Goal: Task Accomplishment & Management: Complete application form

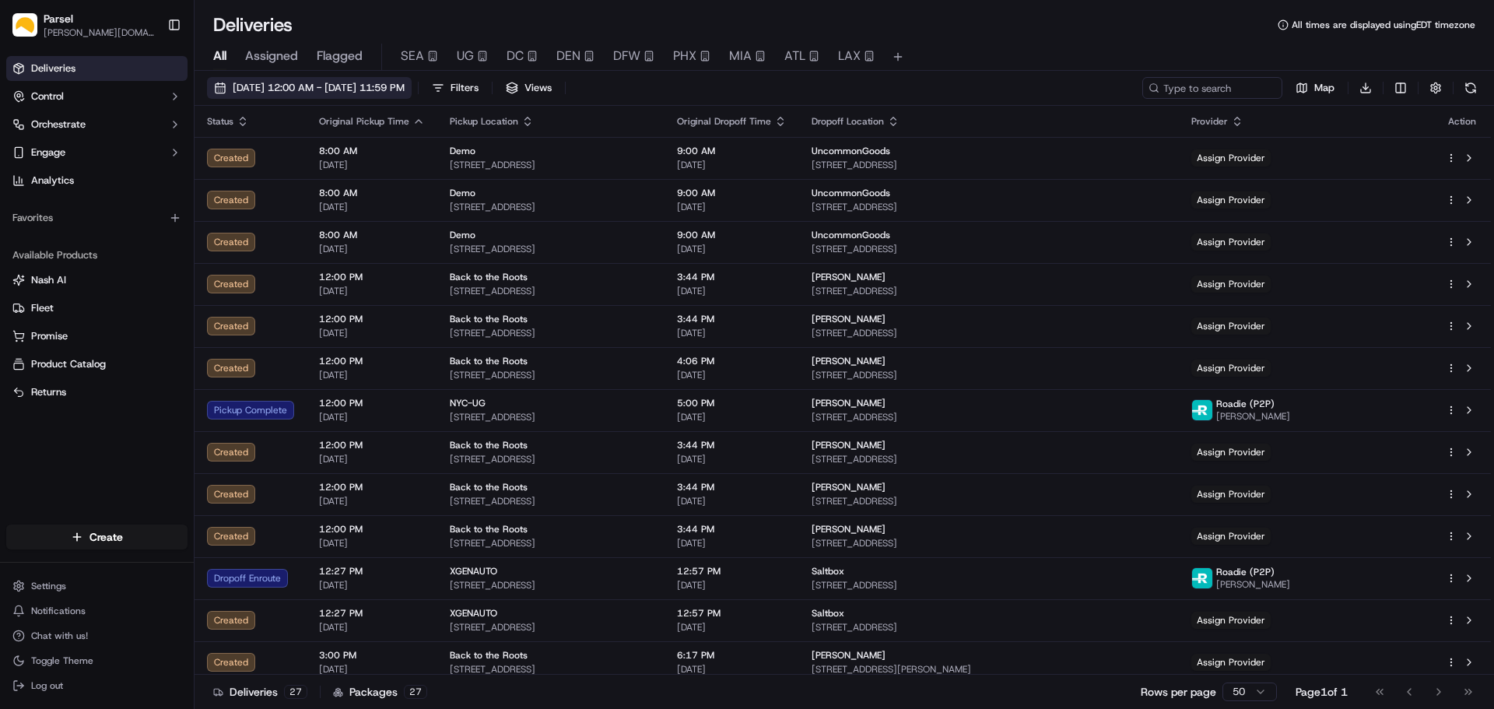
click at [260, 93] on span "09/19/2025 12:00 AM - 09/19/2025 11:59 PM" at bounding box center [319, 88] width 172 height 14
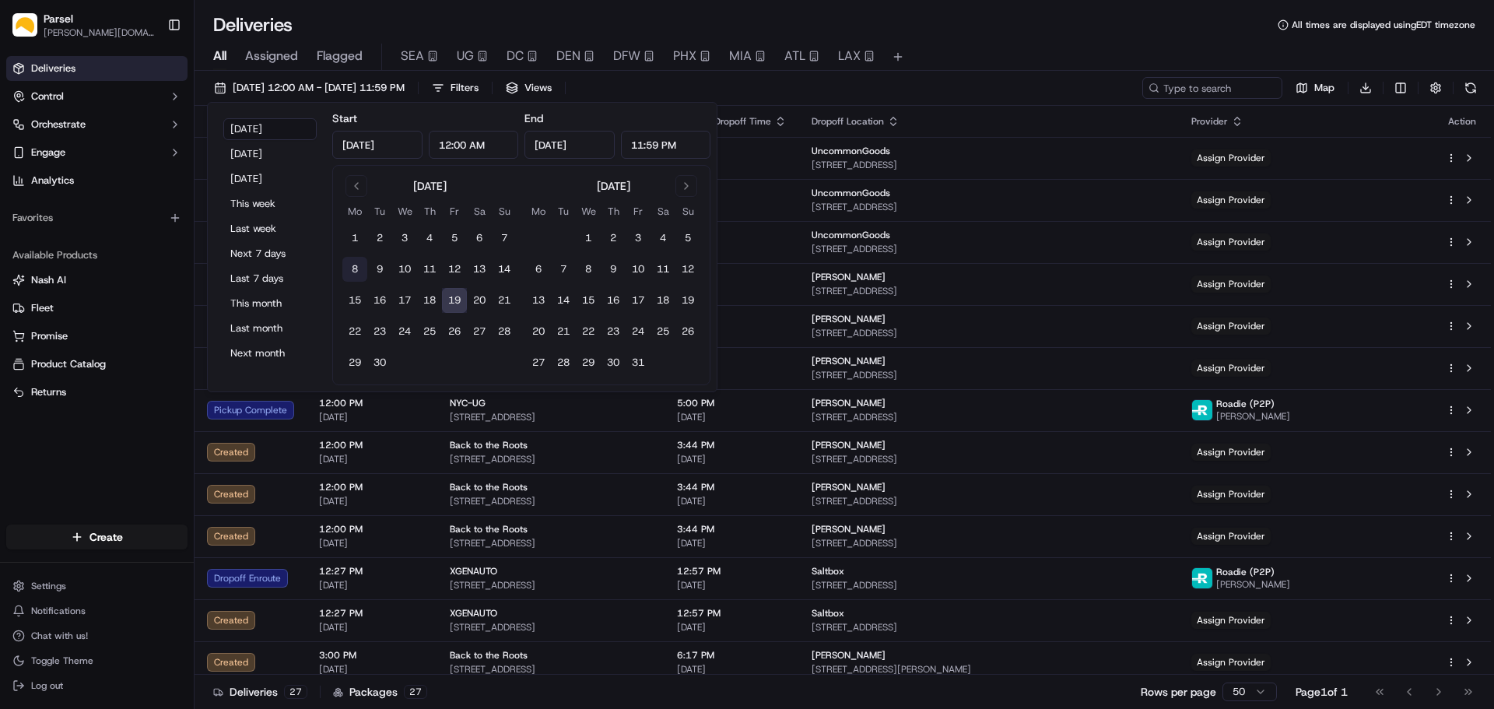
click at [353, 268] on button "8" at bounding box center [354, 269] width 25 height 25
type input "Sep 8, 2025"
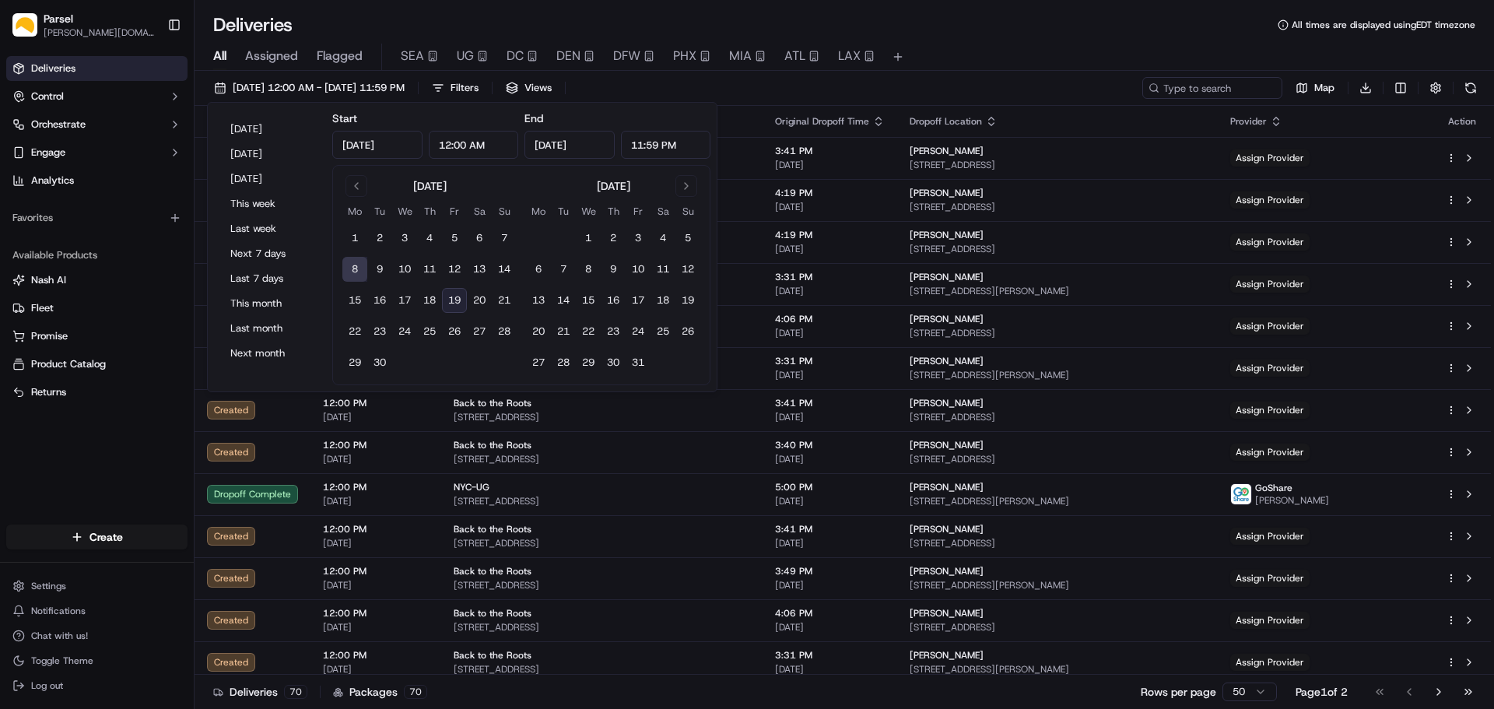
click at [555, 142] on input "Sep 8, 2025" at bounding box center [569, 145] width 90 height 28
click at [456, 300] on button "19" at bounding box center [454, 300] width 25 height 25
type input "Sep 19, 2025"
click at [1177, 89] on input at bounding box center [1189, 88] width 187 height 22
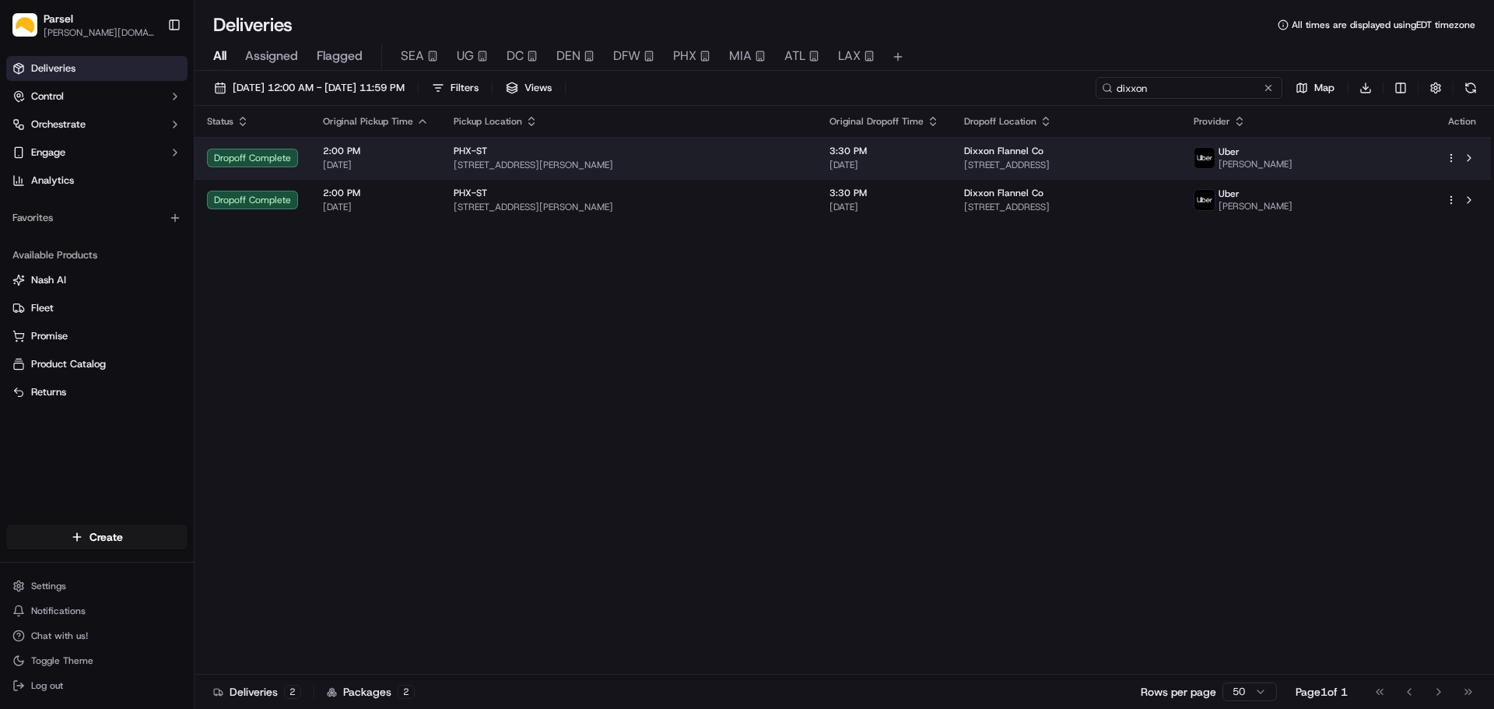
type input "dixxon"
click at [1449, 160] on html "Parsel alex.weir@getparsel.com Toggle Sidebar Deliveries Control Orchestrate En…" at bounding box center [747, 354] width 1494 height 709
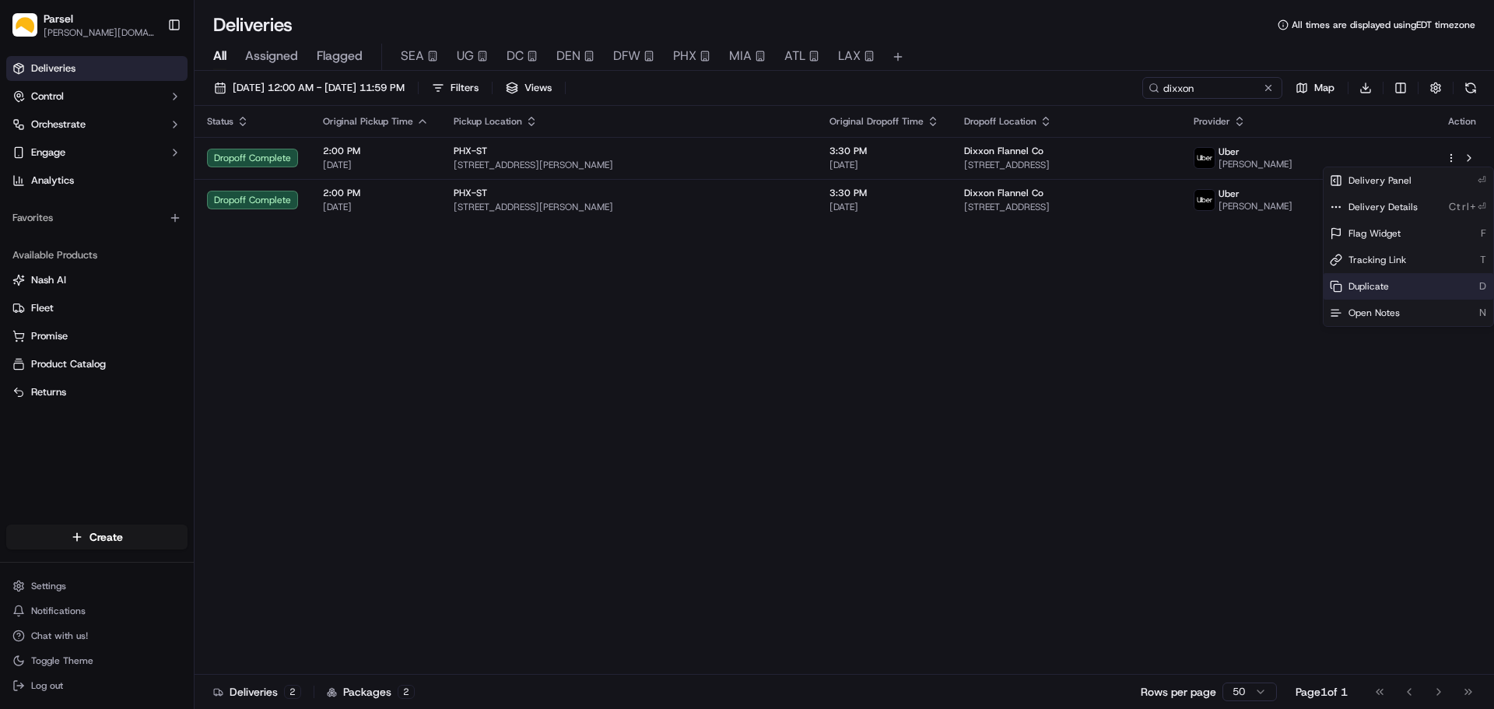
click at [1389, 289] on div "Duplicate D" at bounding box center [1408, 286] width 170 height 26
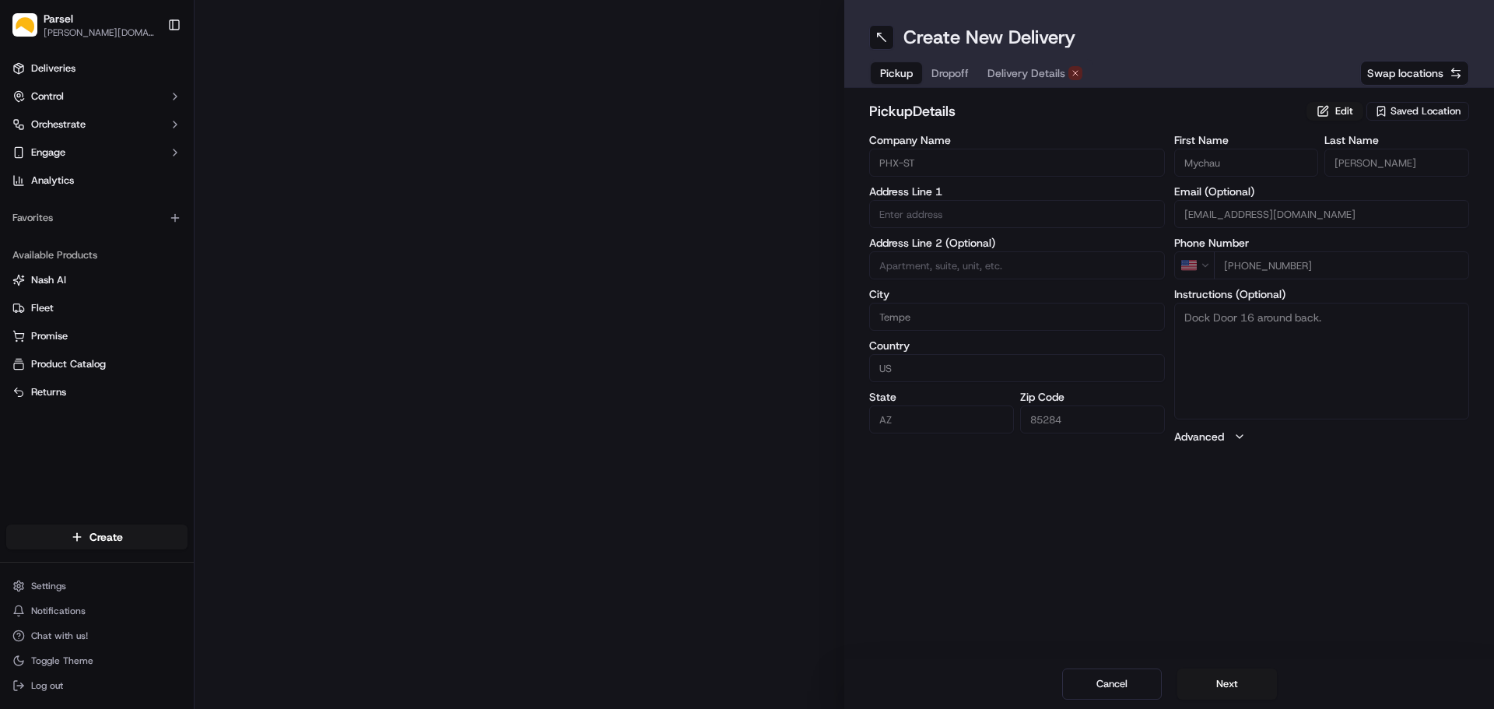
type input "910 W Carver Rd"
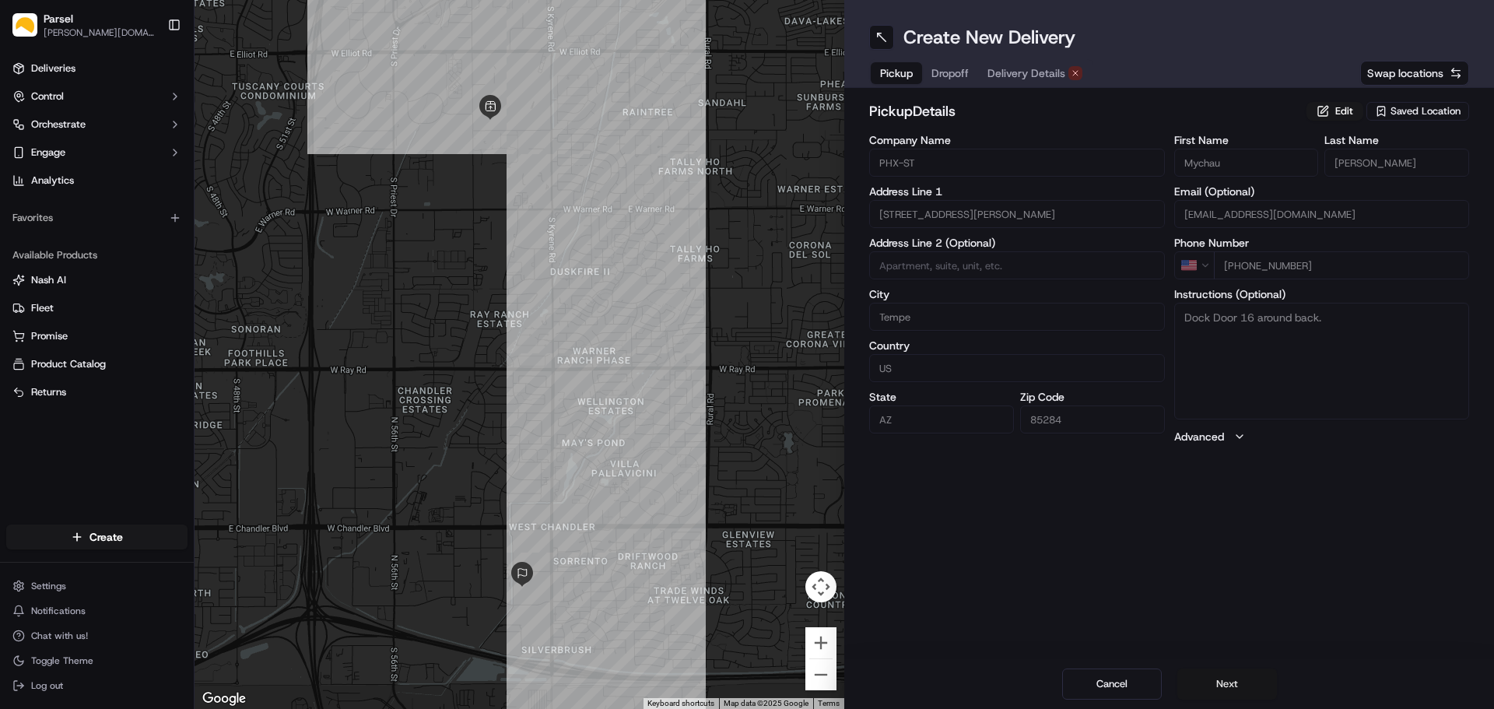
click at [1244, 685] on button "Next" at bounding box center [1227, 683] width 100 height 31
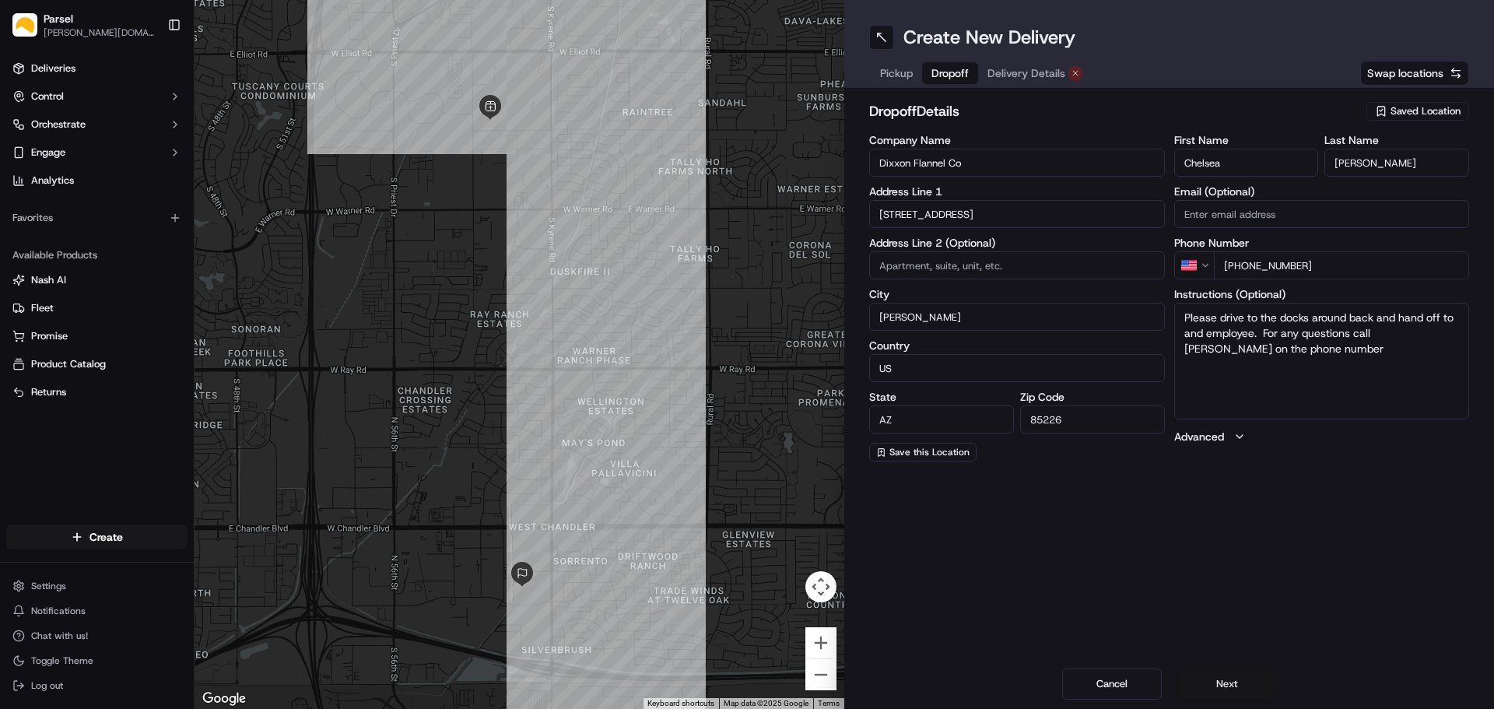
click at [1232, 689] on button "Next" at bounding box center [1227, 683] width 100 height 31
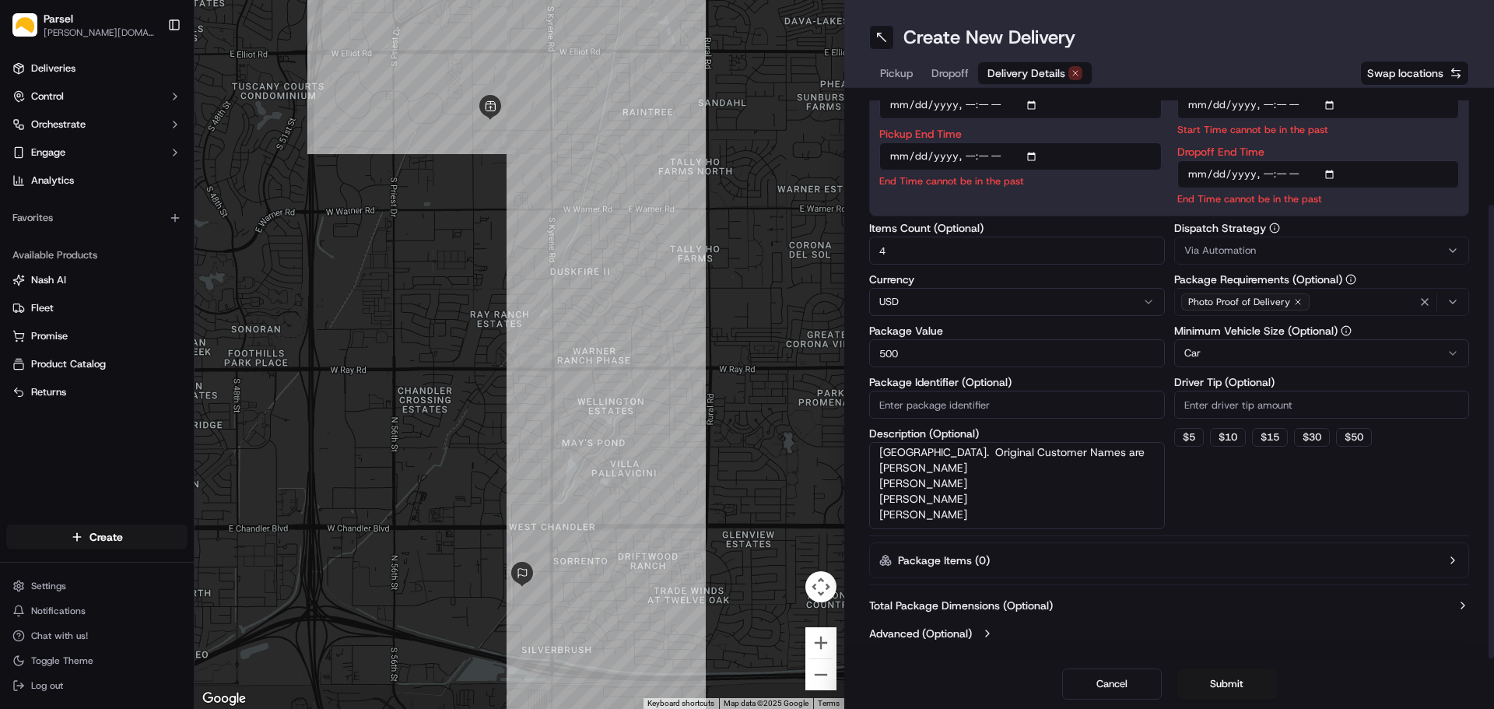
scroll to position [142, 0]
drag, startPoint x: 977, startPoint y: 516, endPoint x: 880, endPoint y: 472, distance: 106.6
click at [880, 472] on textarea "RTS Shipments that need to be returned to Dixxon Flannels Dock. Original Custom…" at bounding box center [1017, 484] width 296 height 87
paste textarea "Dad Dad Timothy Hockenberger Russell Cru"
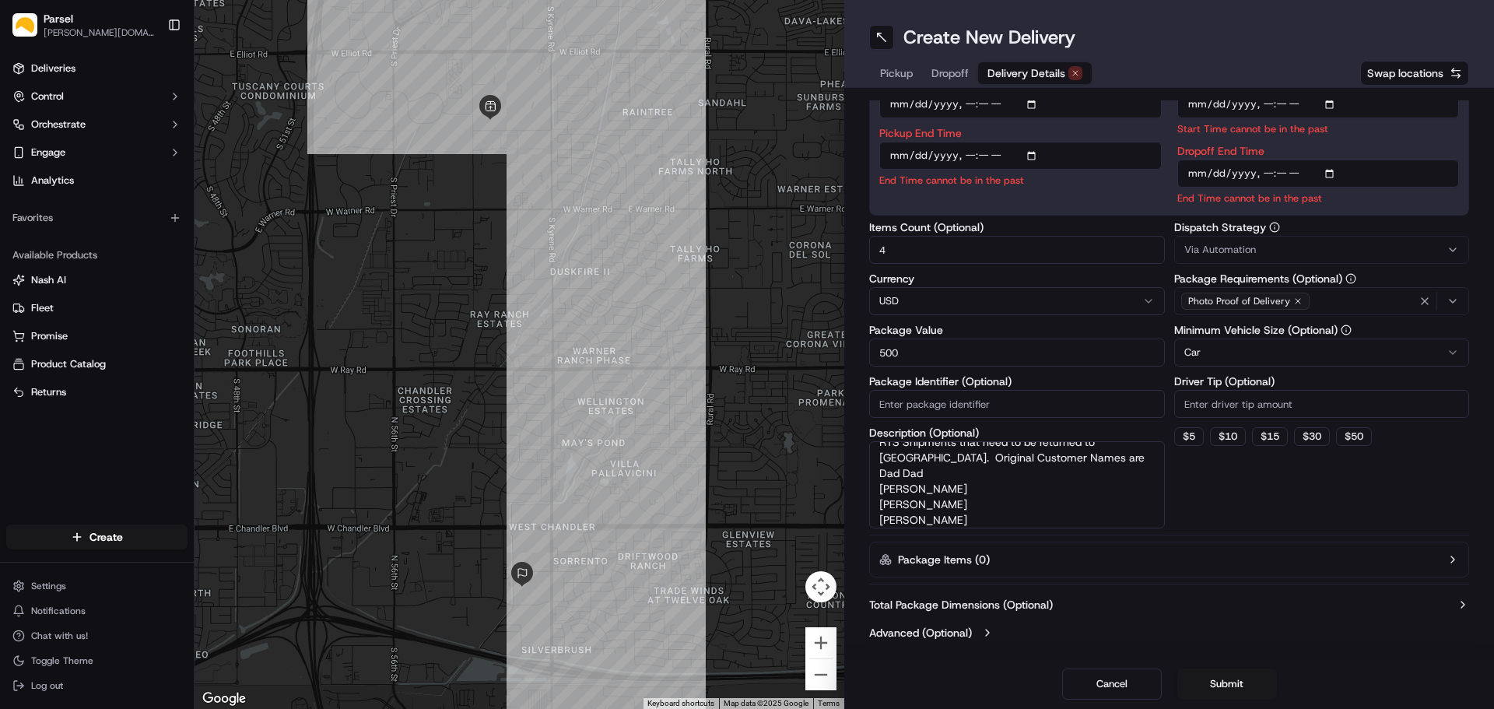
type textarea "RTS Shipments that need to be returned to [GEOGRAPHIC_DATA]. Original Customer …"
click at [965, 515] on textarea "RTS Shipments that need to be returned to [GEOGRAPHIC_DATA]. Original Customer …" at bounding box center [1017, 484] width 296 height 87
click at [905, 249] on input "4" at bounding box center [1017, 250] width 296 height 28
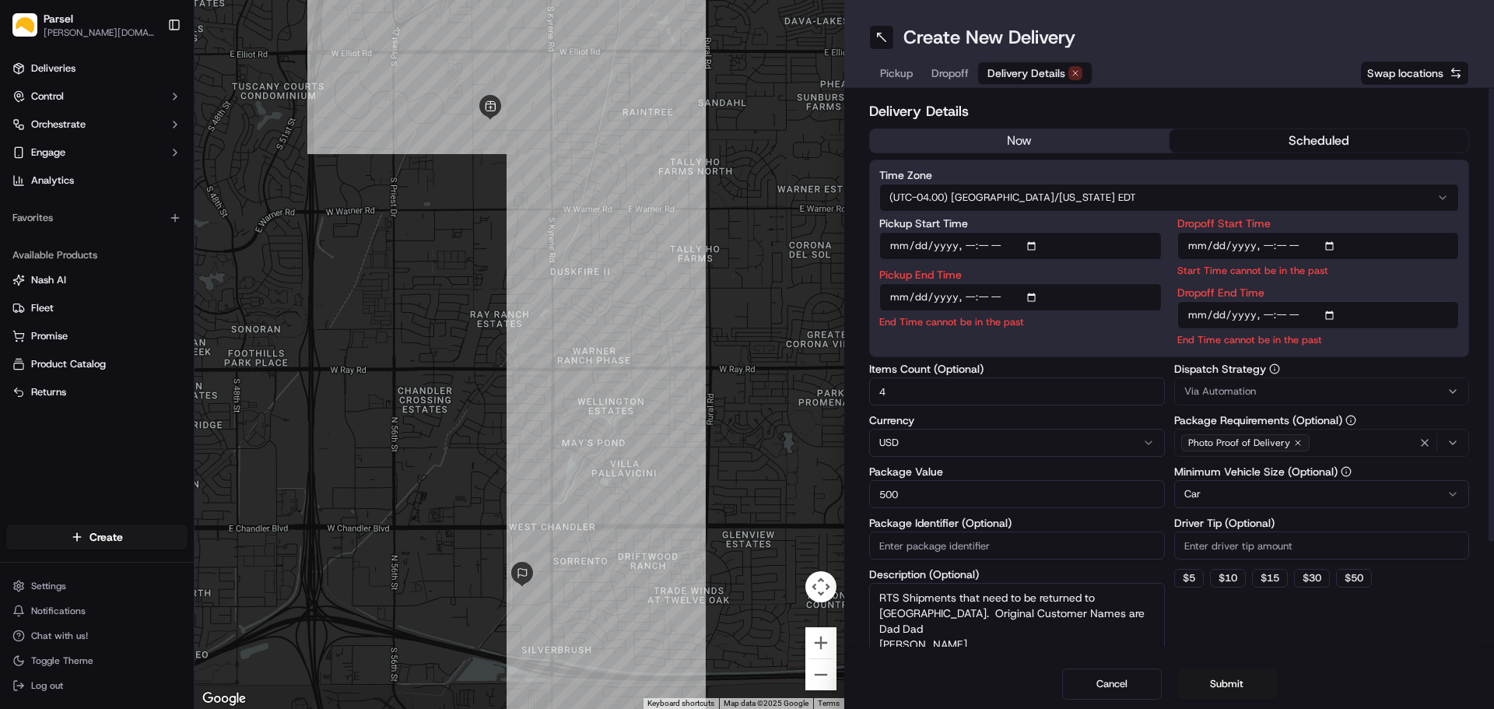
click at [1032, 244] on input "Pickup Start Time" at bounding box center [1020, 246] width 282 height 28
type input "2025-09-19T14:00"
click at [1080, 223] on label "Pickup Start Time" at bounding box center [1020, 223] width 282 height 11
click at [1080, 232] on input "Pickup Start Time" at bounding box center [1020, 246] width 282 height 28
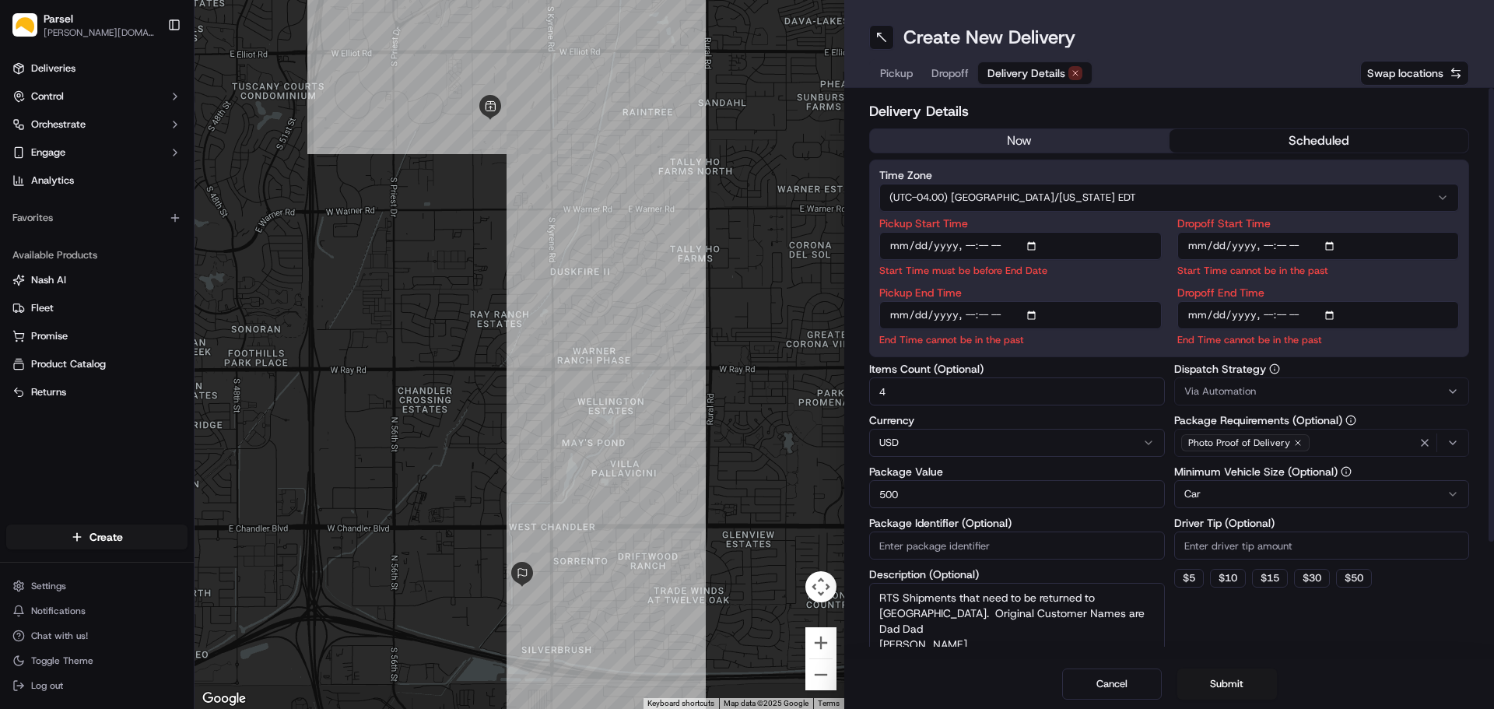
click at [1337, 314] on input "Dropoff End Time" at bounding box center [1318, 315] width 282 height 28
type input "2025-09-19T16:30"
click at [1208, 240] on input "Dropoff Start Time" at bounding box center [1318, 246] width 282 height 28
click at [1330, 246] on input "Dropoff Start Time" at bounding box center [1318, 246] width 282 height 28
type input "2025-09-19T14:00"
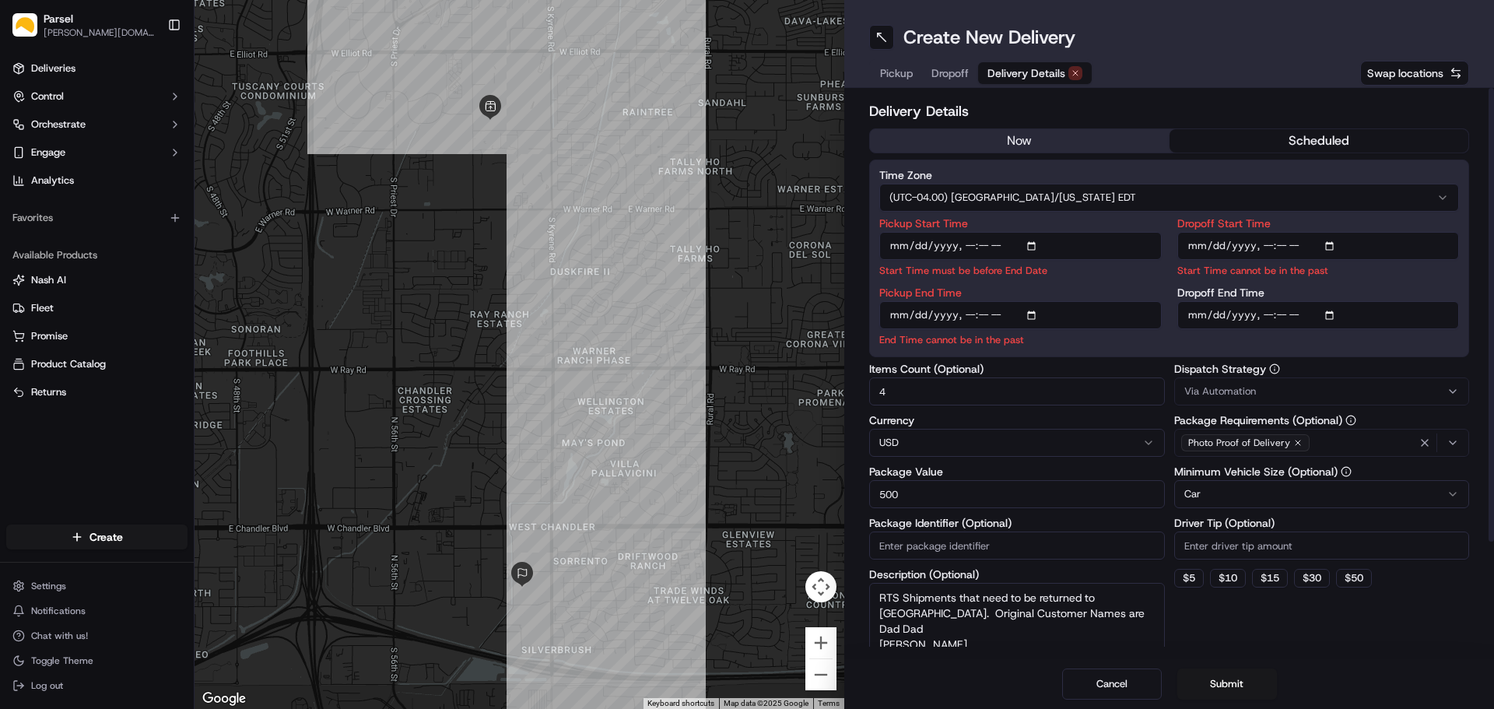
click at [918, 314] on input "Pickup End Time" at bounding box center [1020, 315] width 282 height 28
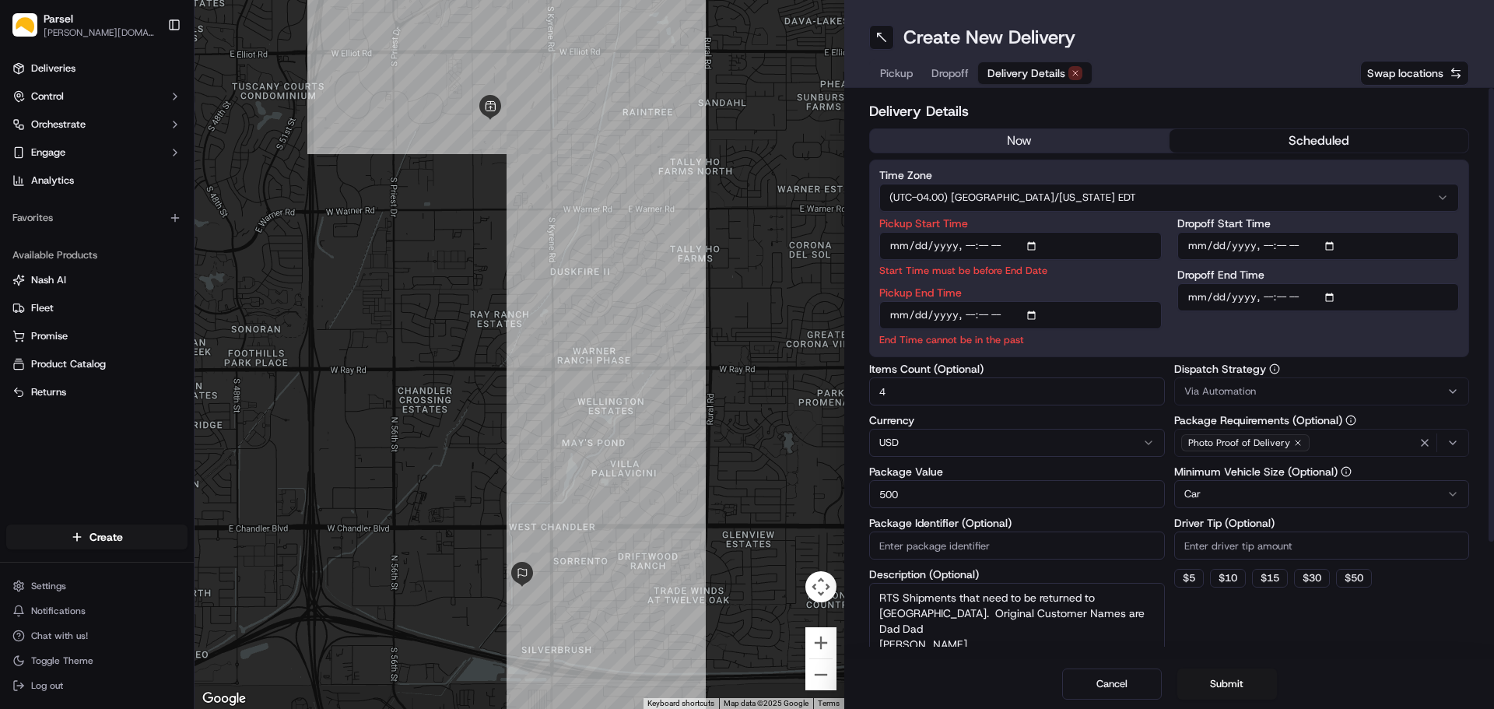
click at [1035, 317] on input "Pickup End Time" at bounding box center [1020, 315] width 282 height 28
type input "2025-09-19T15:00"
click at [1160, 271] on p "Start Time must be before End Date" at bounding box center [1020, 270] width 282 height 15
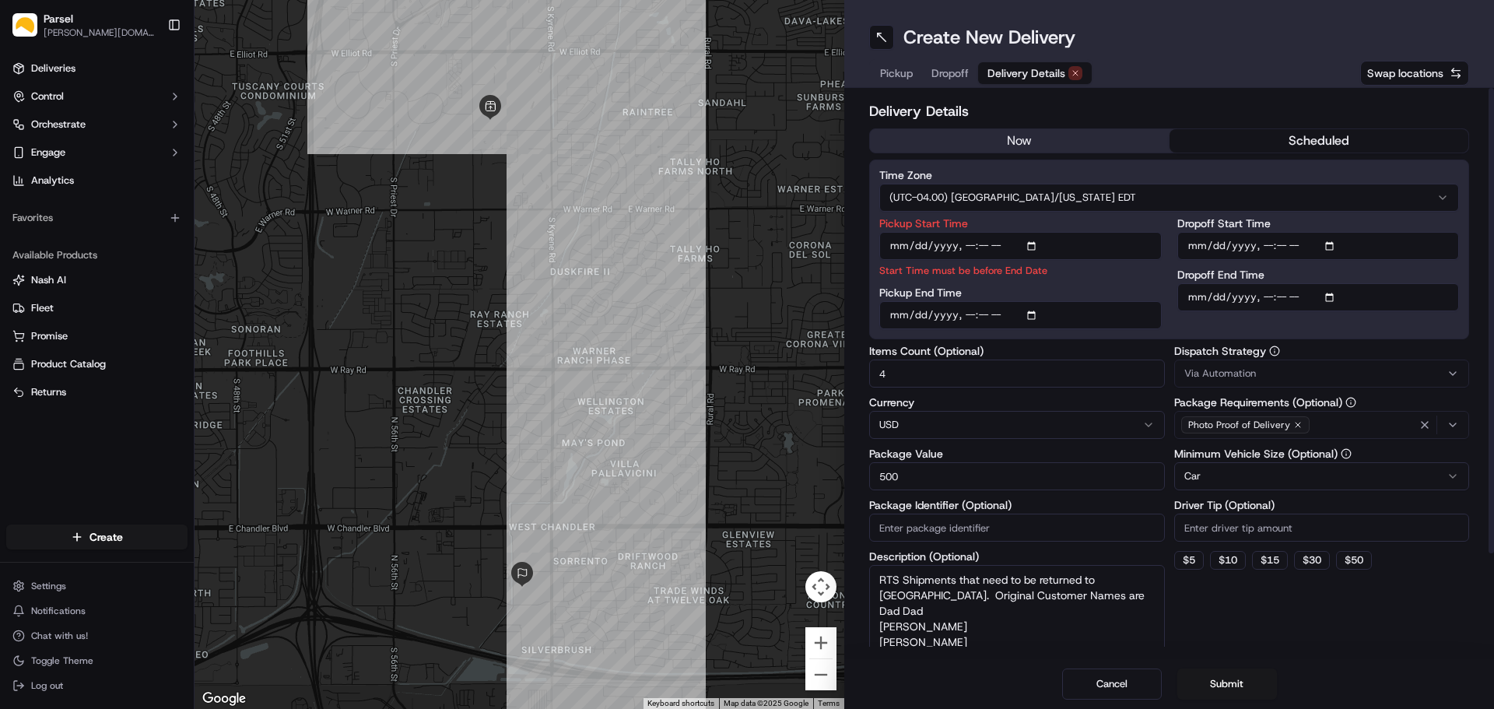
click at [1162, 271] on div "Pickup Start Time Start Time must be before End Date Pickup End Time Dropoff St…" at bounding box center [1169, 273] width 580 height 111
click at [1267, 137] on button "scheduled" at bounding box center [1319, 140] width 300 height 23
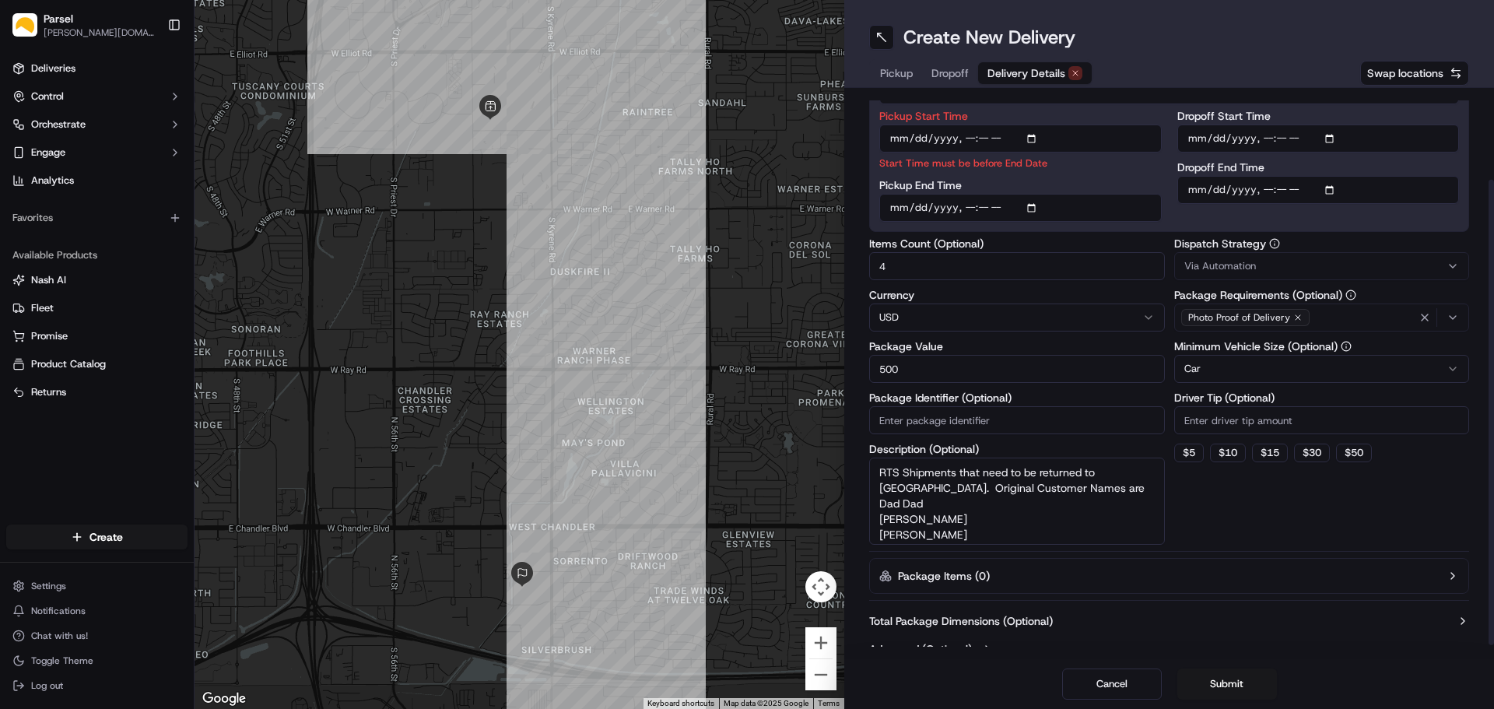
scroll to position [124, 0]
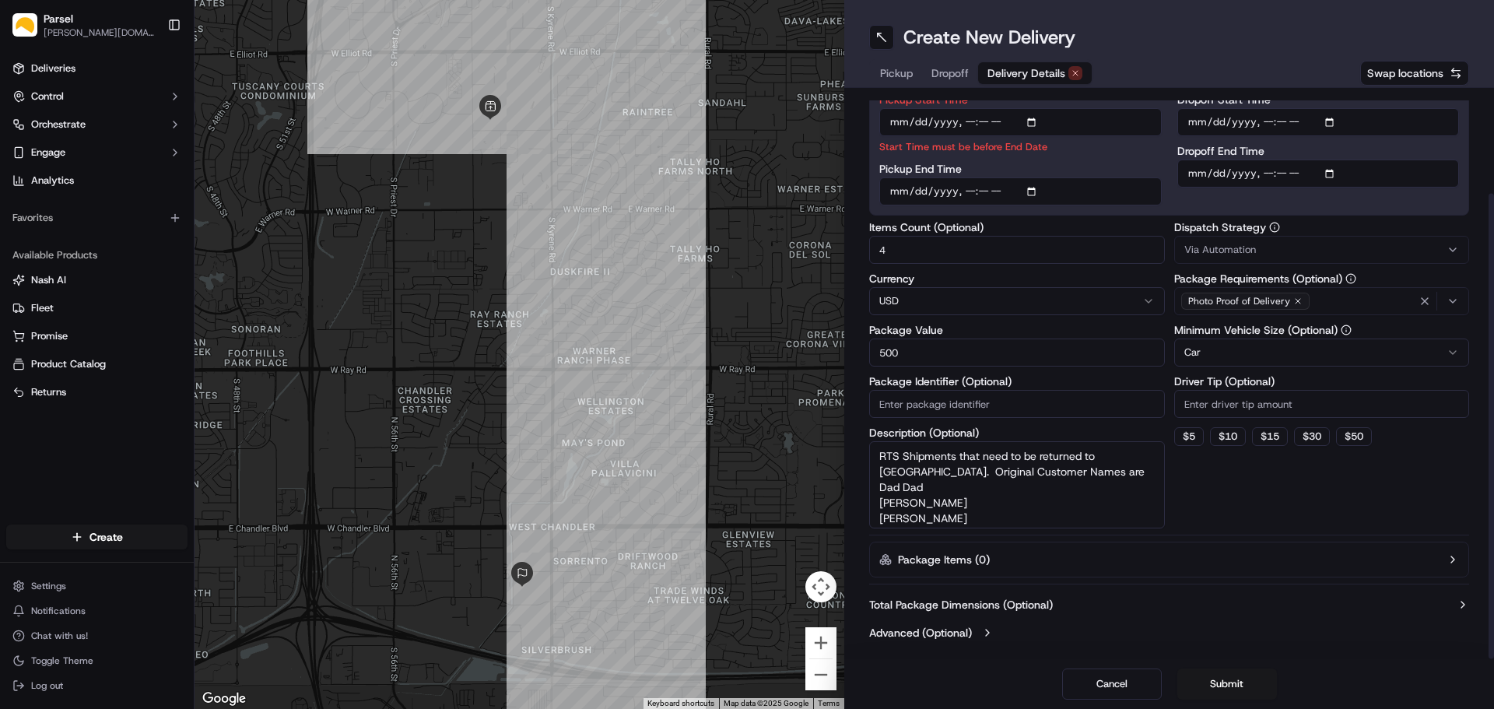
click at [1450, 300] on icon "button" at bounding box center [1453, 301] width 6 height 3
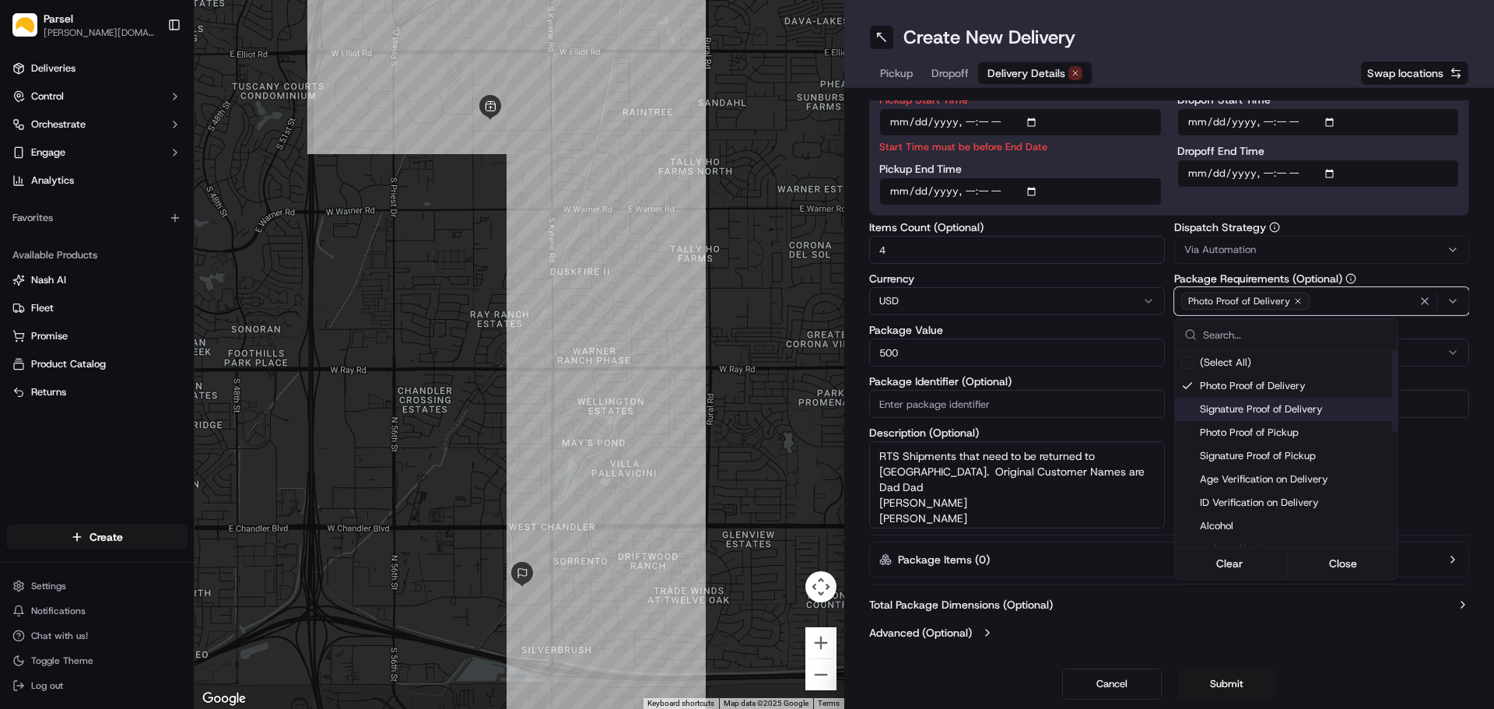
click at [1311, 411] on span "Signature Proof of Delivery" at bounding box center [1295, 409] width 191 height 14
click at [1165, 328] on html "Parsel alex.weir@getparsel.com Toggle Sidebar Deliveries Control Orchestrate En…" at bounding box center [747, 354] width 1494 height 709
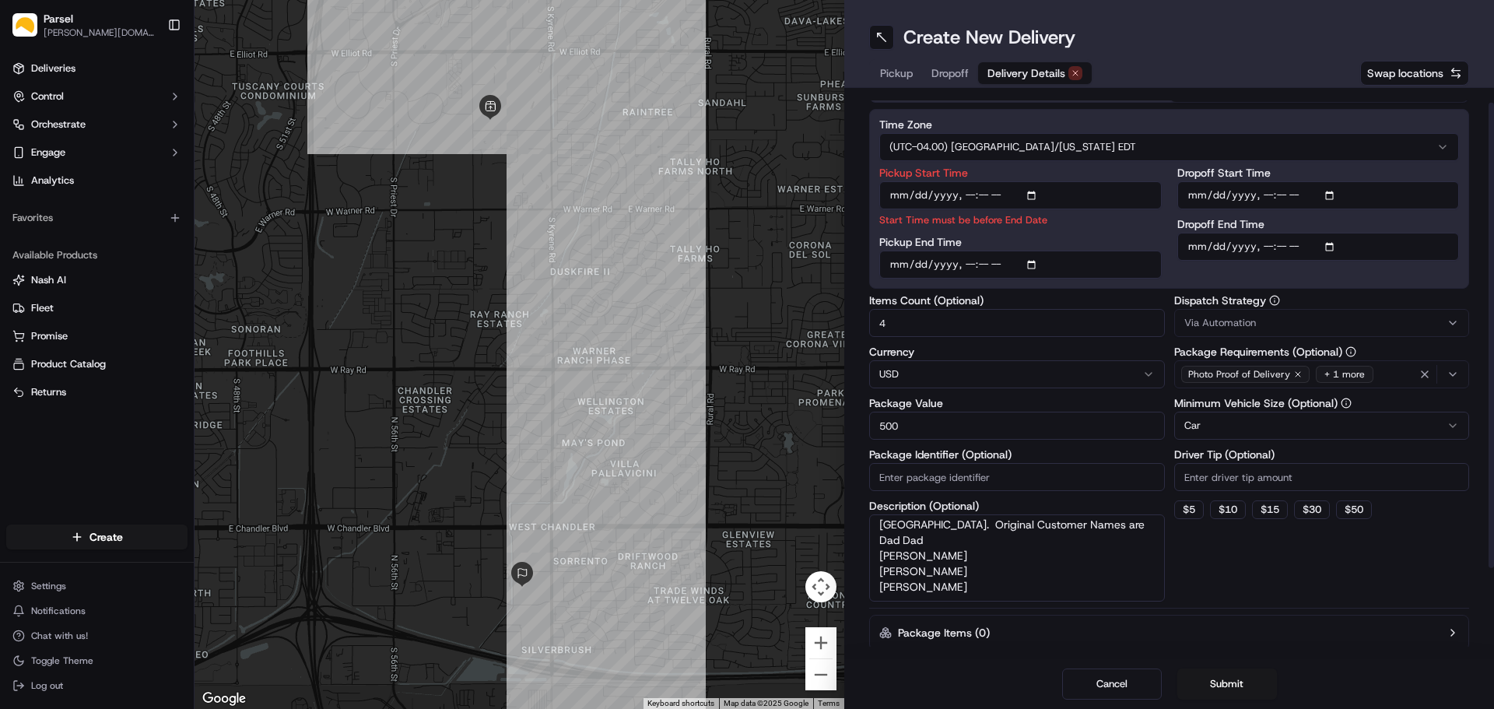
scroll to position [0, 0]
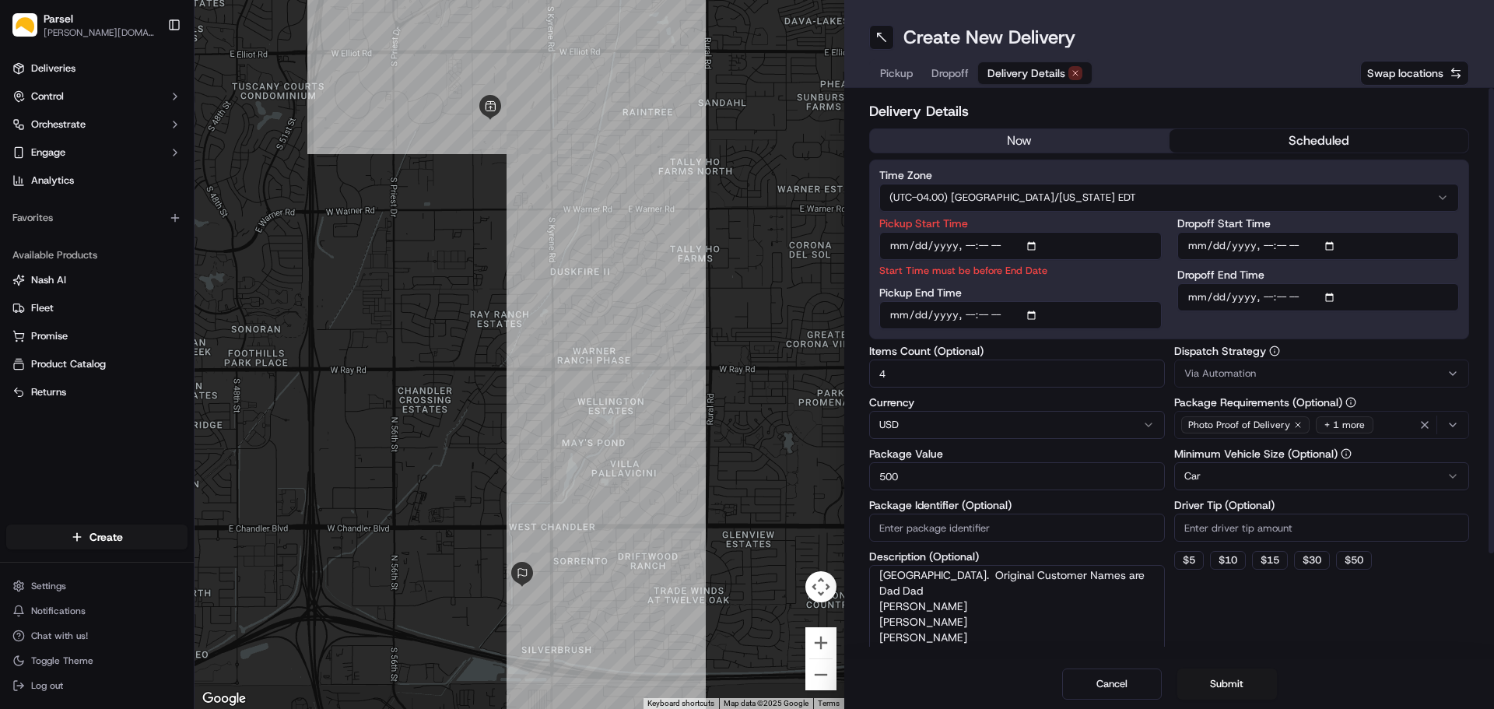
click at [945, 70] on span "Dropoff" at bounding box center [949, 73] width 37 height 16
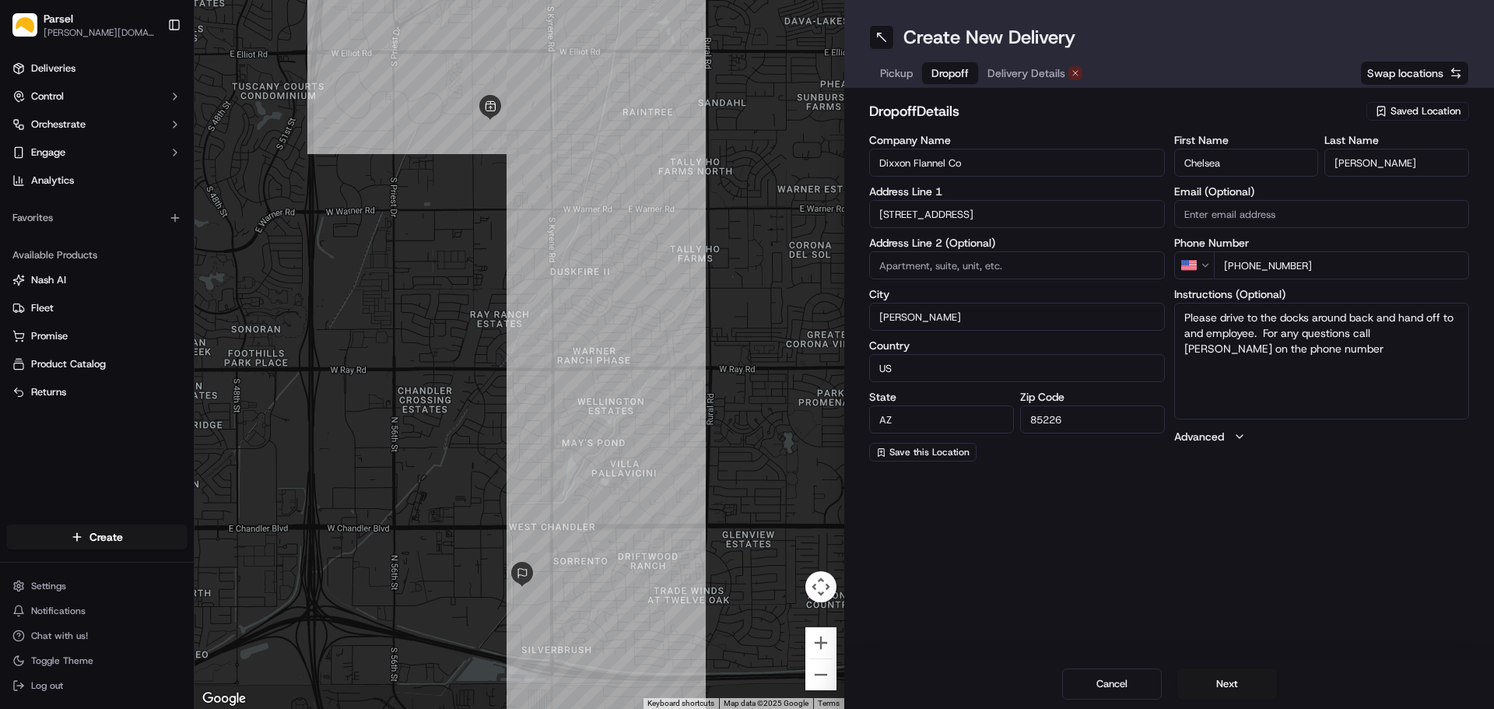
click at [895, 65] on span "Pickup" at bounding box center [896, 73] width 33 height 16
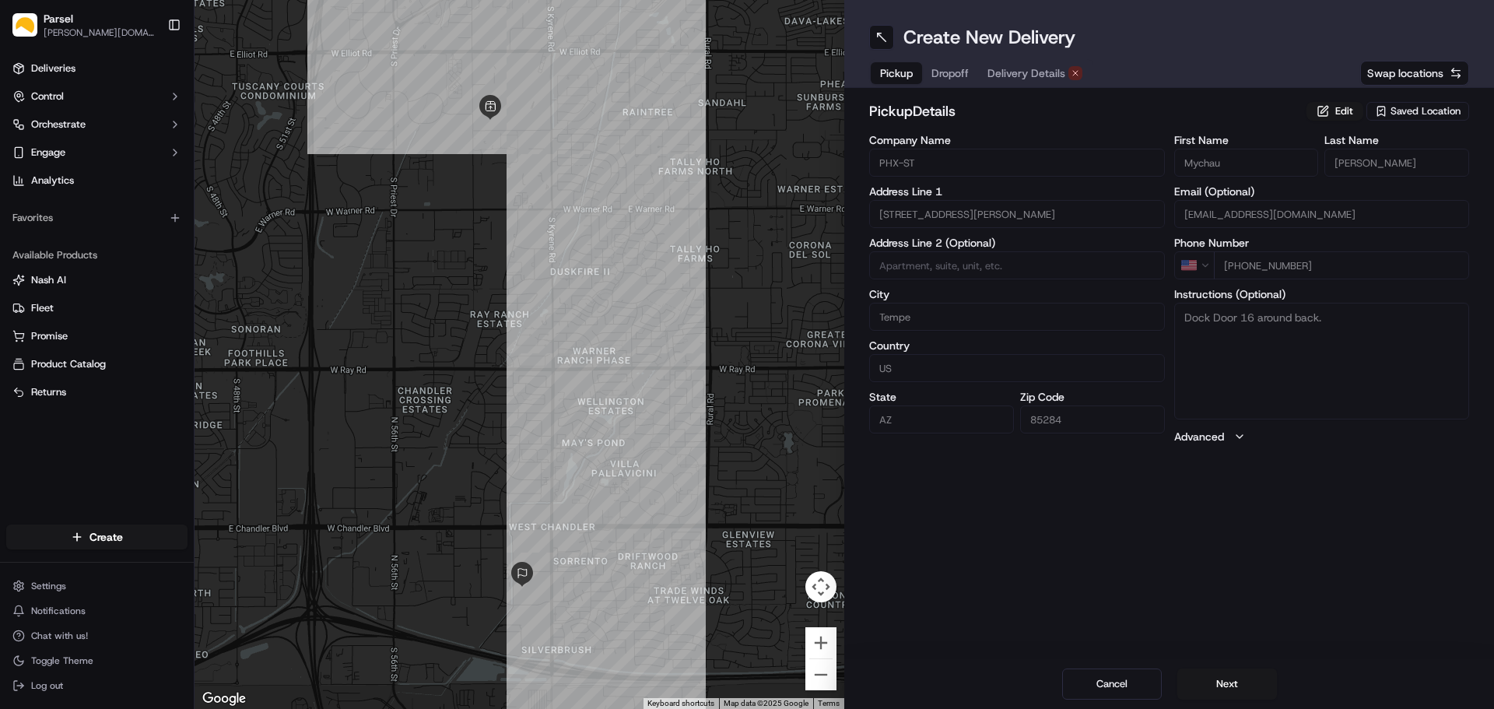
click at [1024, 70] on span "Delivery Details" at bounding box center [1026, 73] width 78 height 16
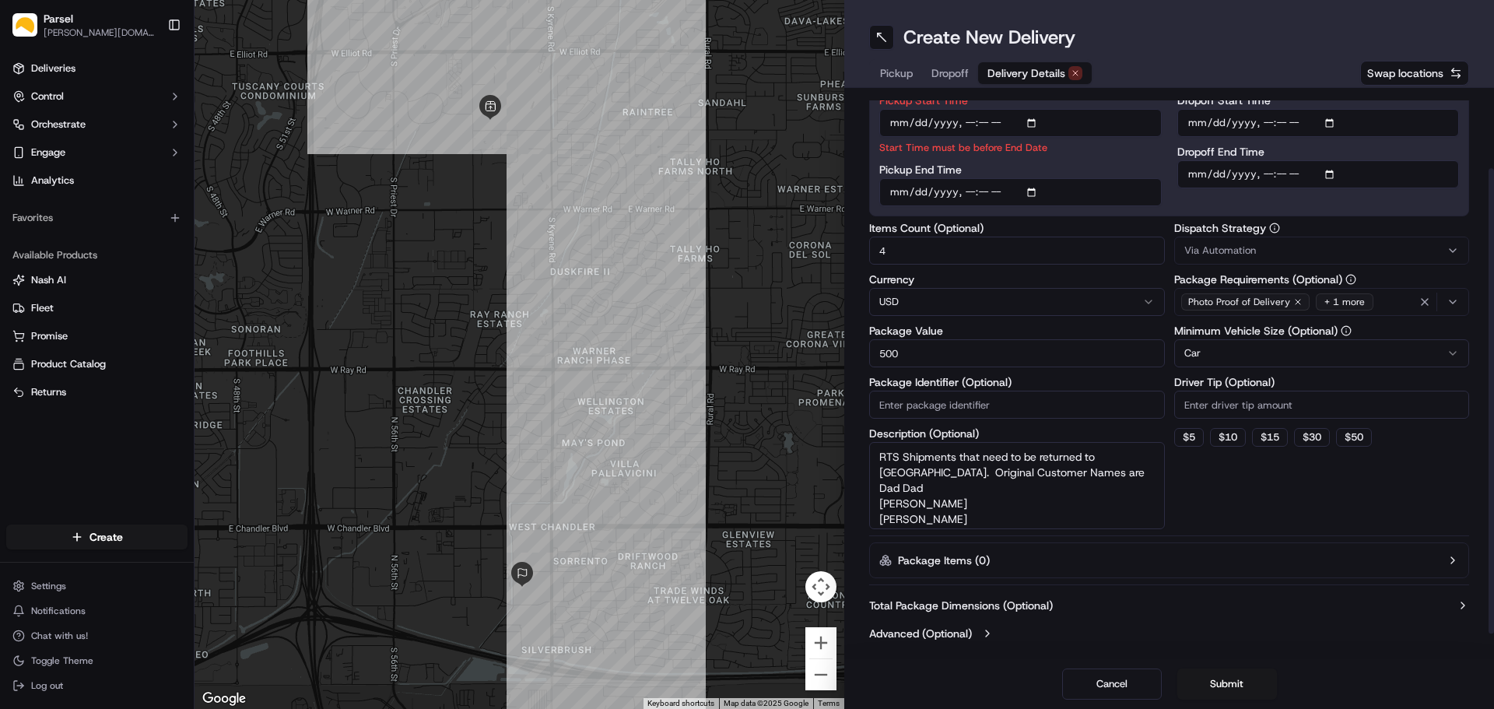
scroll to position [124, 0]
click at [1226, 685] on button "Submit" at bounding box center [1227, 683] width 100 height 31
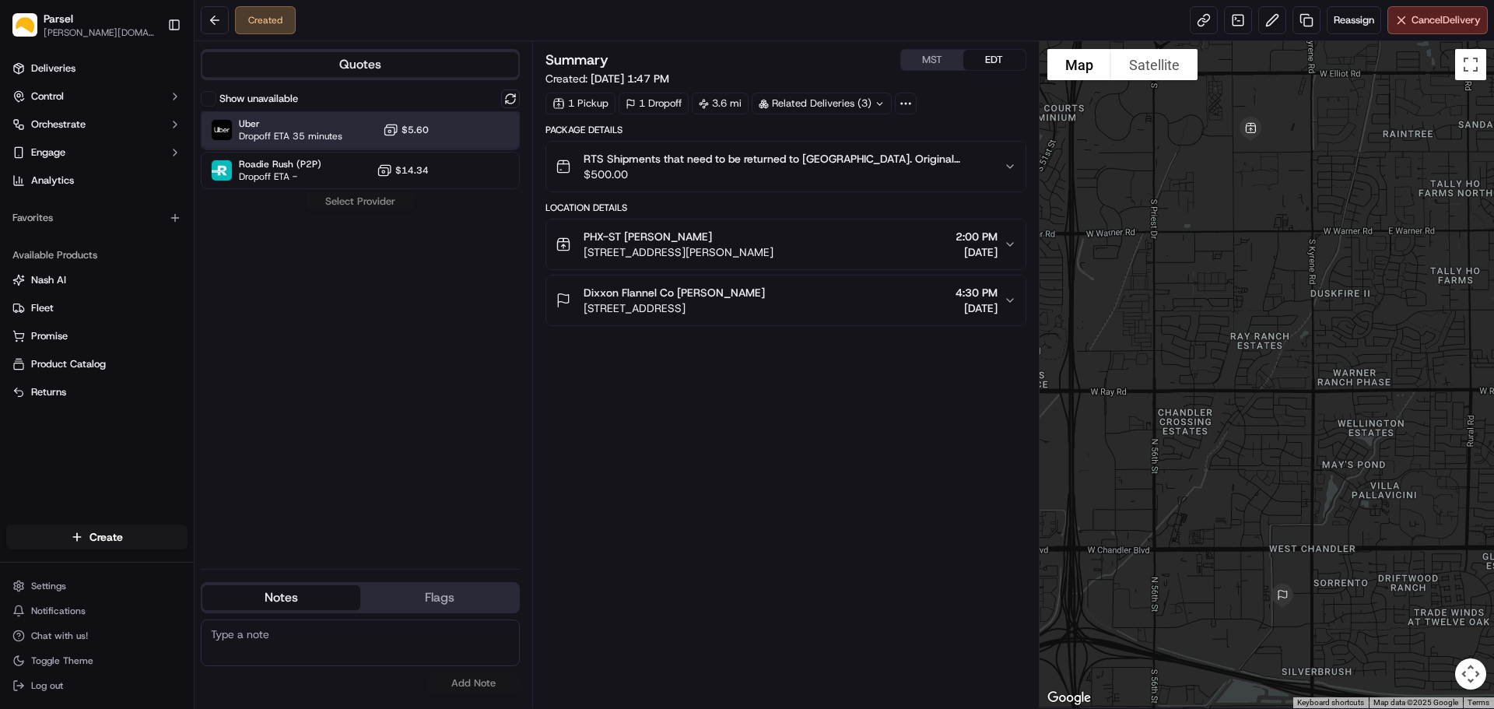
click at [314, 127] on span "Uber" at bounding box center [290, 123] width 103 height 12
click at [359, 203] on button "Assign Provider" at bounding box center [360, 201] width 110 height 19
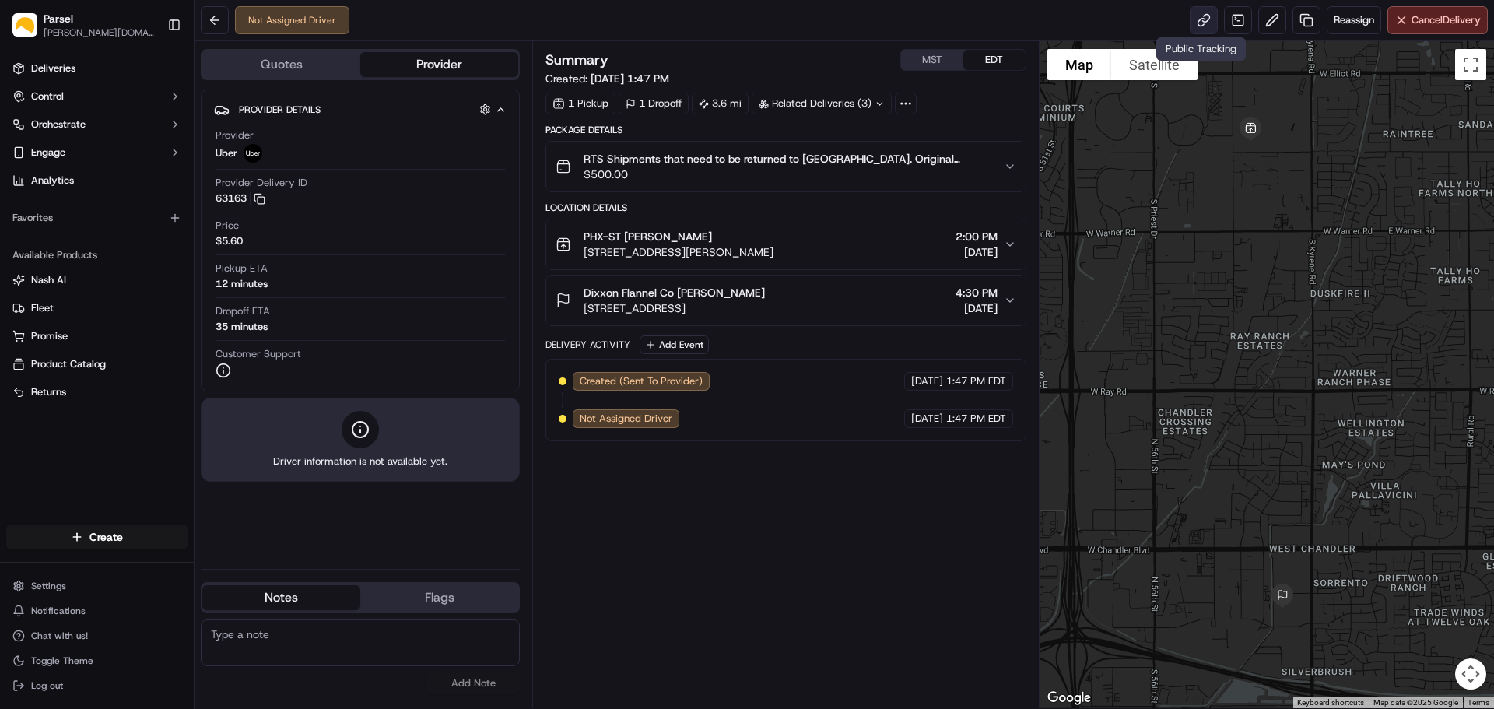
click at [1196, 18] on link at bounding box center [1204, 20] width 28 height 28
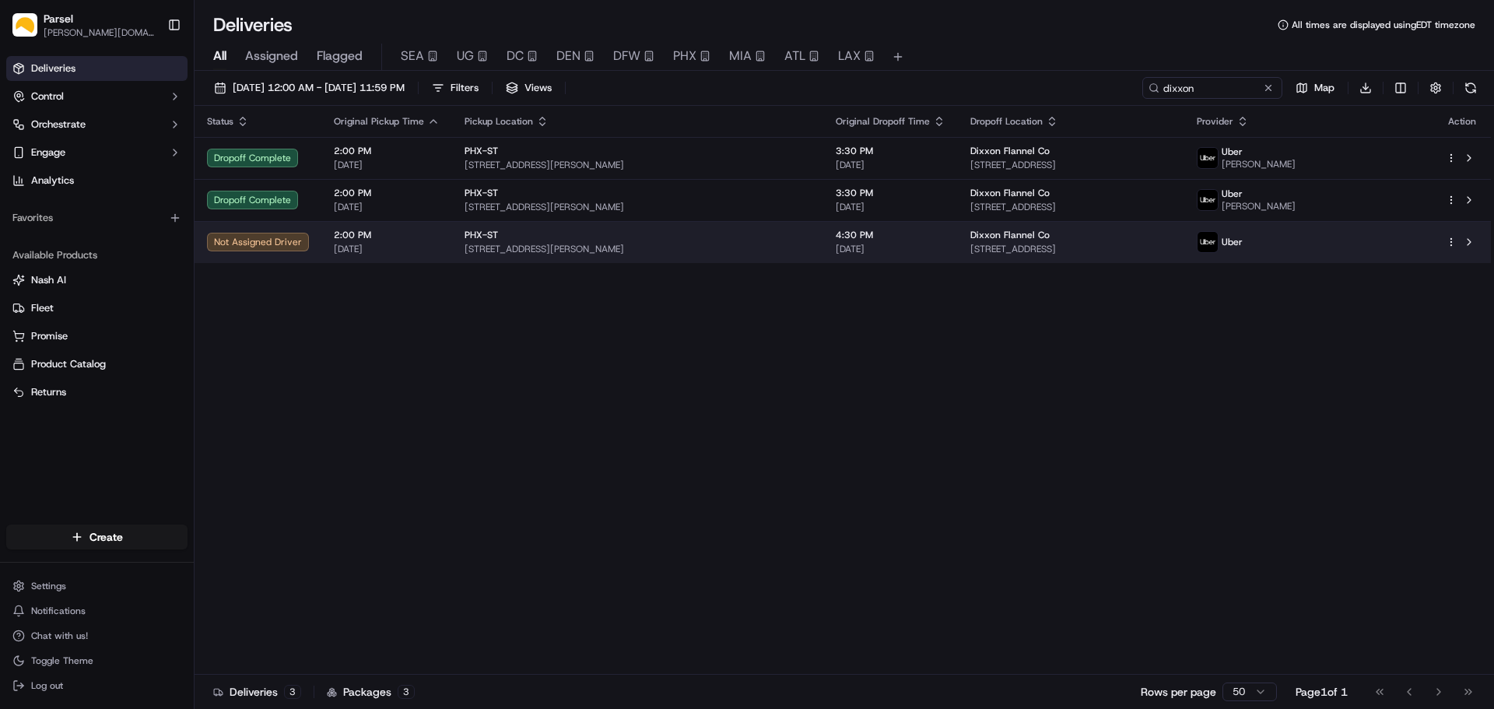
click at [538, 244] on span "[STREET_ADDRESS][PERSON_NAME]" at bounding box center [638, 249] width 346 height 12
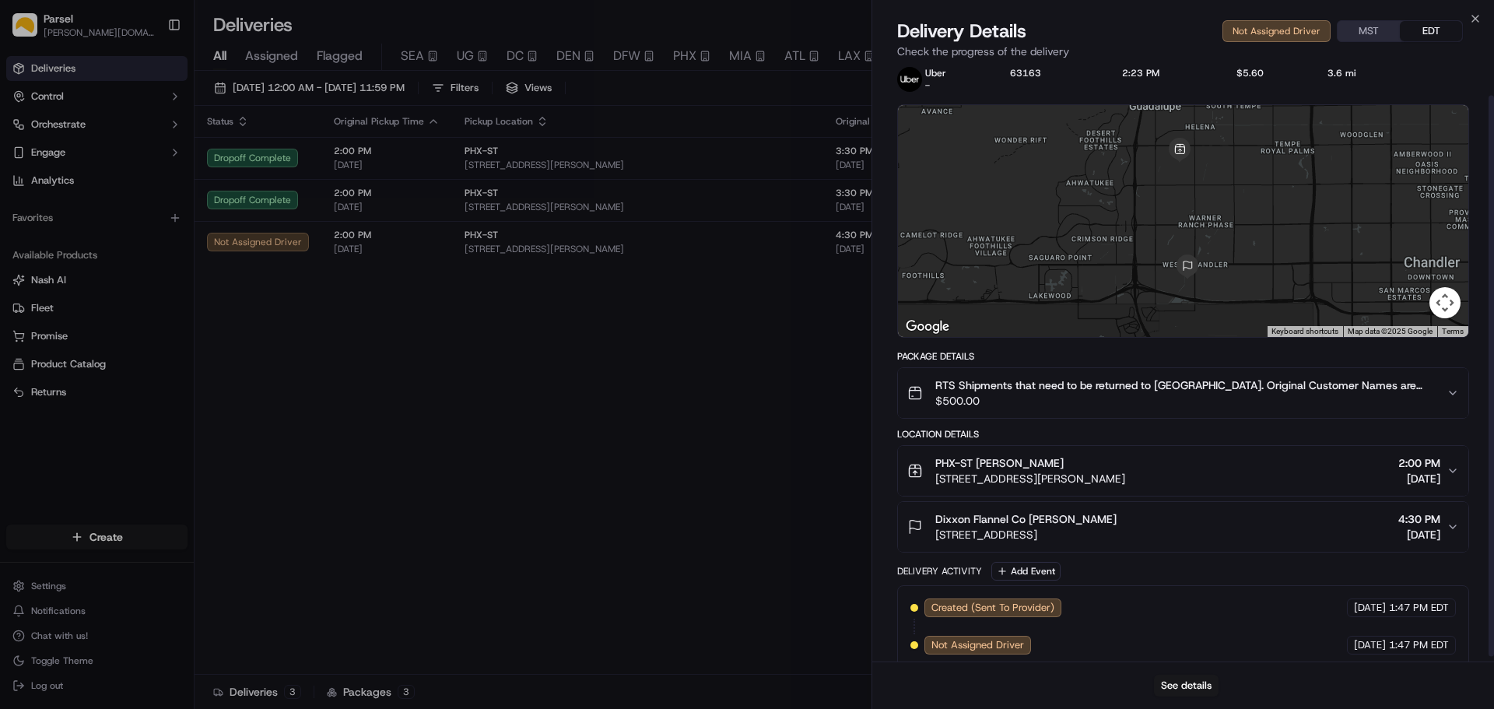
scroll to position [37, 0]
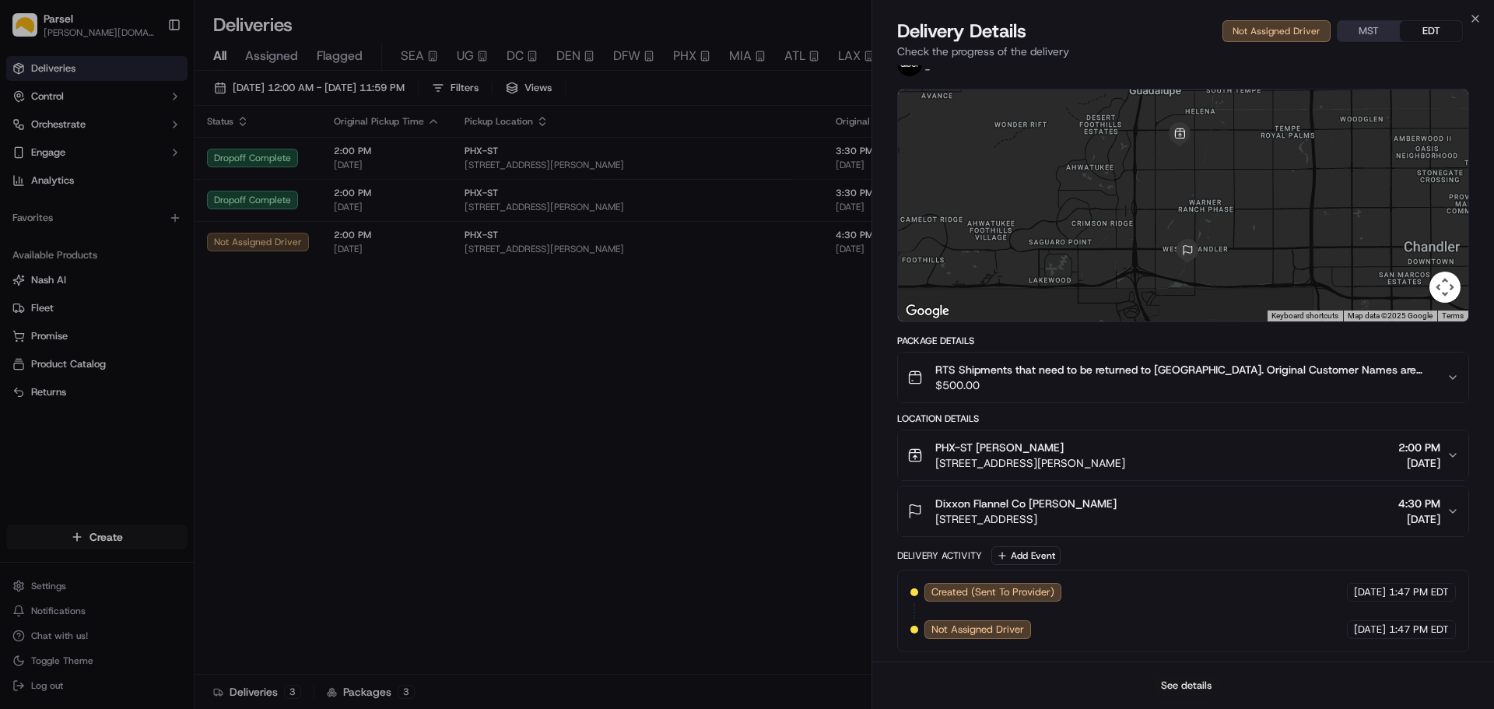
click at [1184, 682] on button "See details" at bounding box center [1186, 686] width 65 height 22
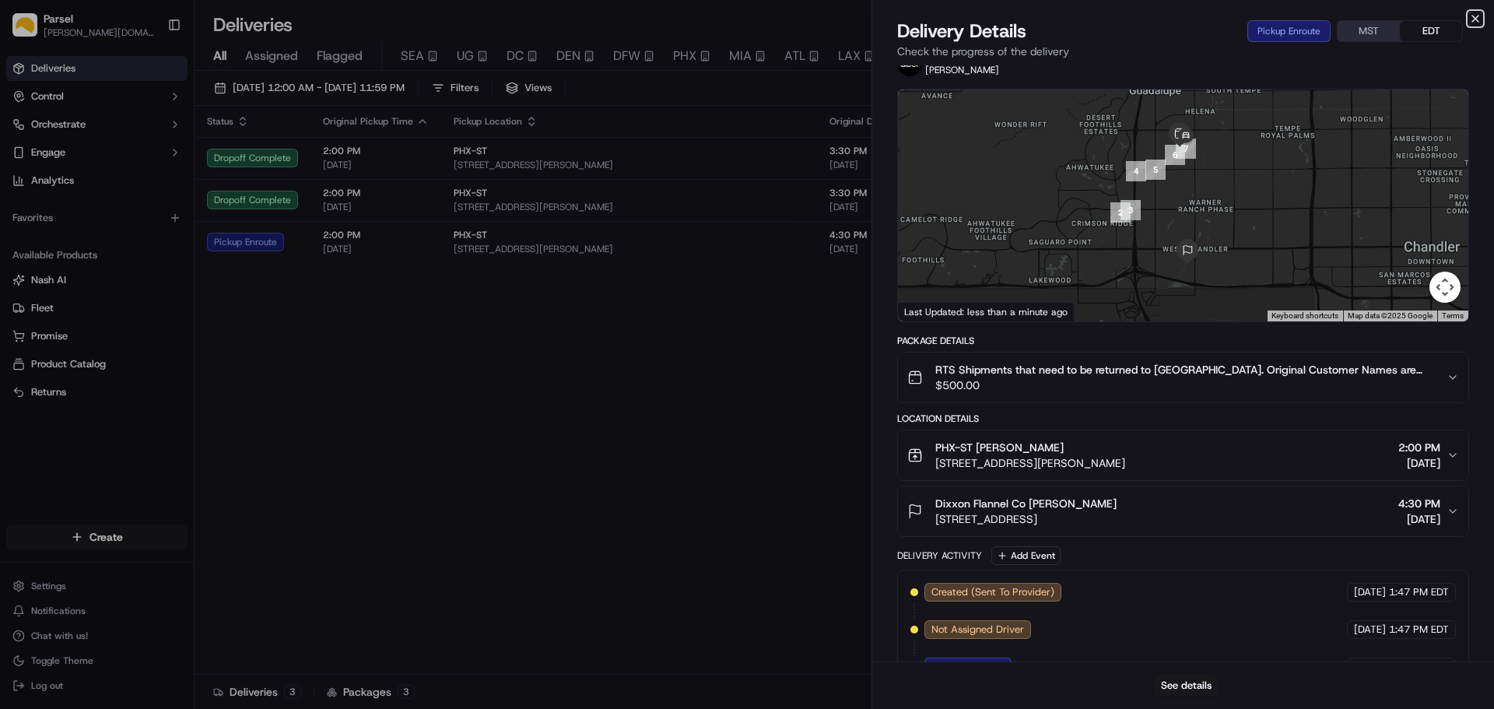
click at [1473, 18] on icon "button" at bounding box center [1475, 18] width 12 height 12
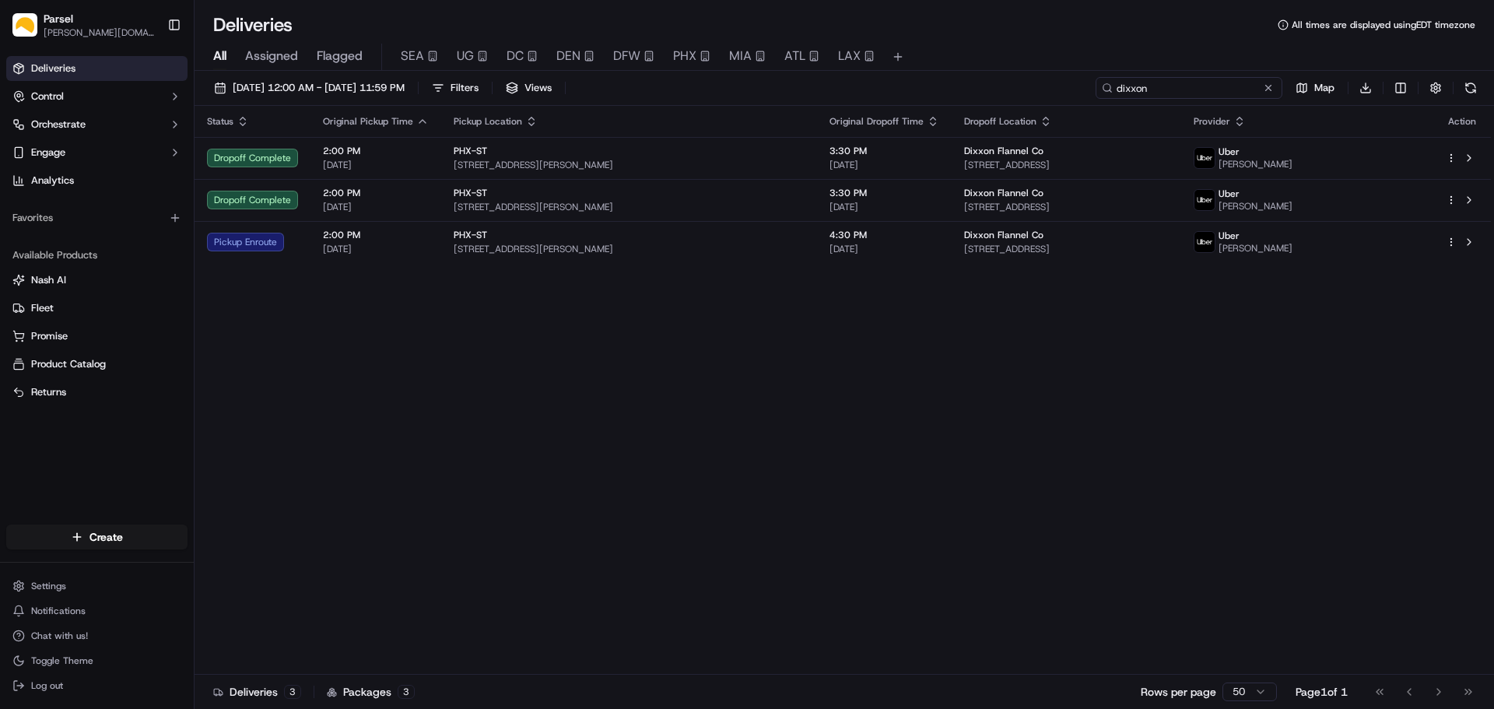
drag, startPoint x: 1201, startPoint y: 89, endPoint x: 1071, endPoint y: 81, distance: 129.4
click at [1071, 81] on div "[DATE] 12:00 AM - [DATE] 11:59 PM Filters Views dixxon Map Download" at bounding box center [844, 91] width 1299 height 29
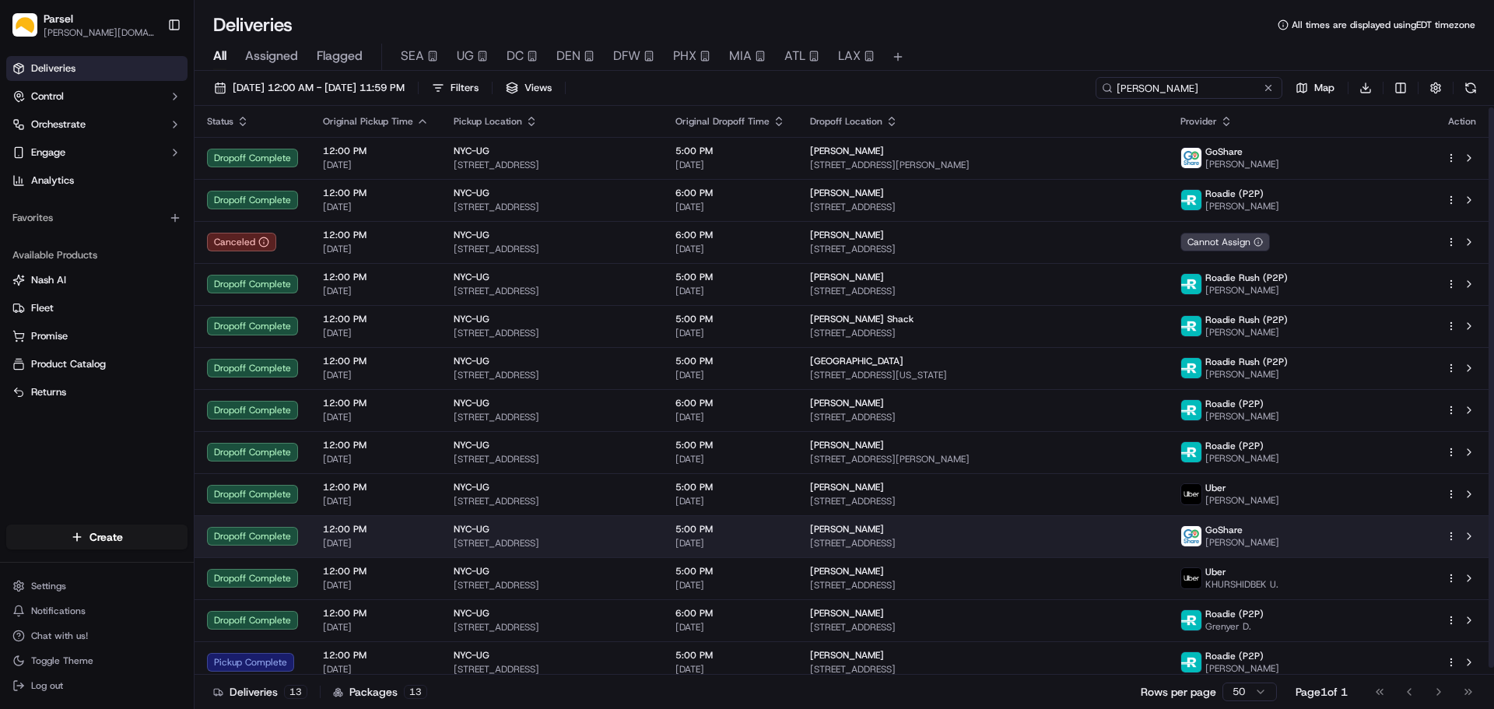
scroll to position [9, 0]
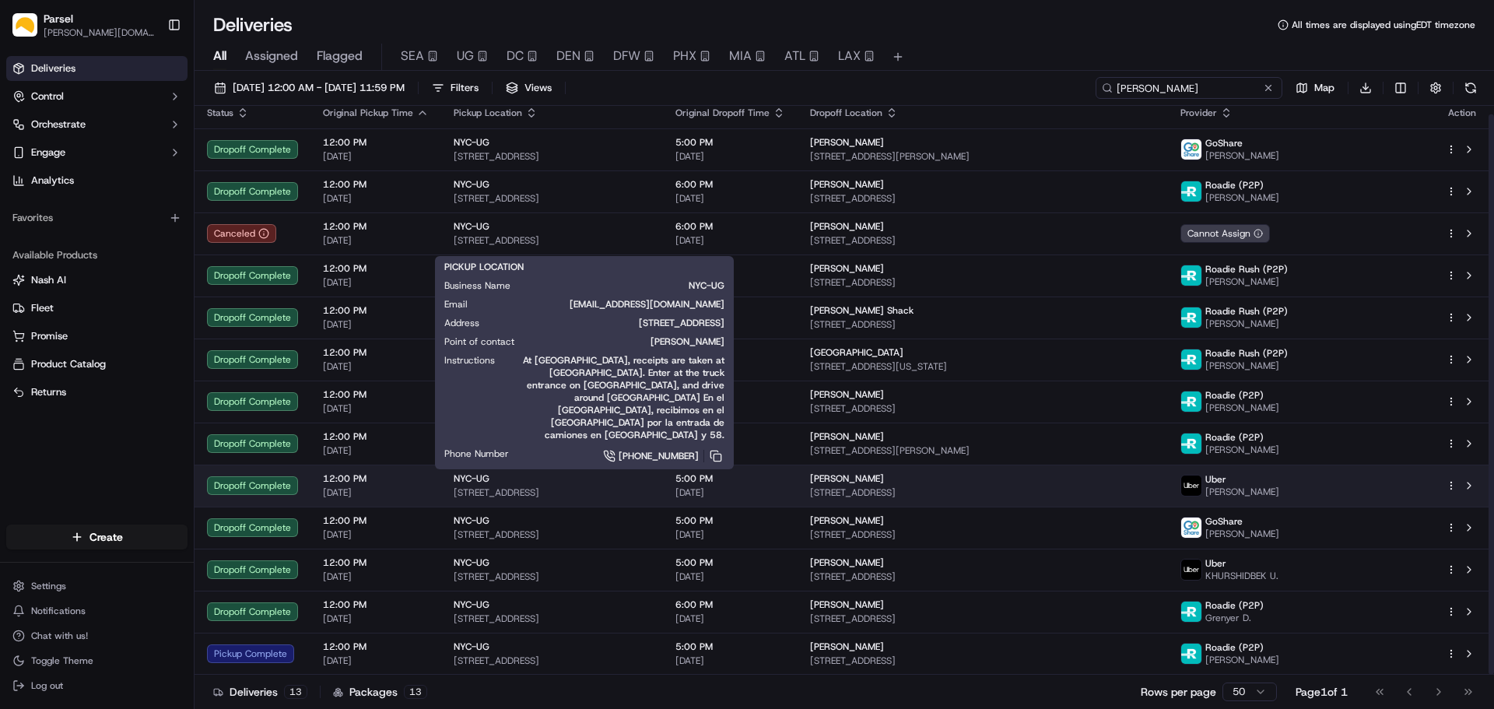
type input "[PERSON_NAME]"
click at [566, 486] on span "[STREET_ADDRESS]" at bounding box center [552, 492] width 197 height 12
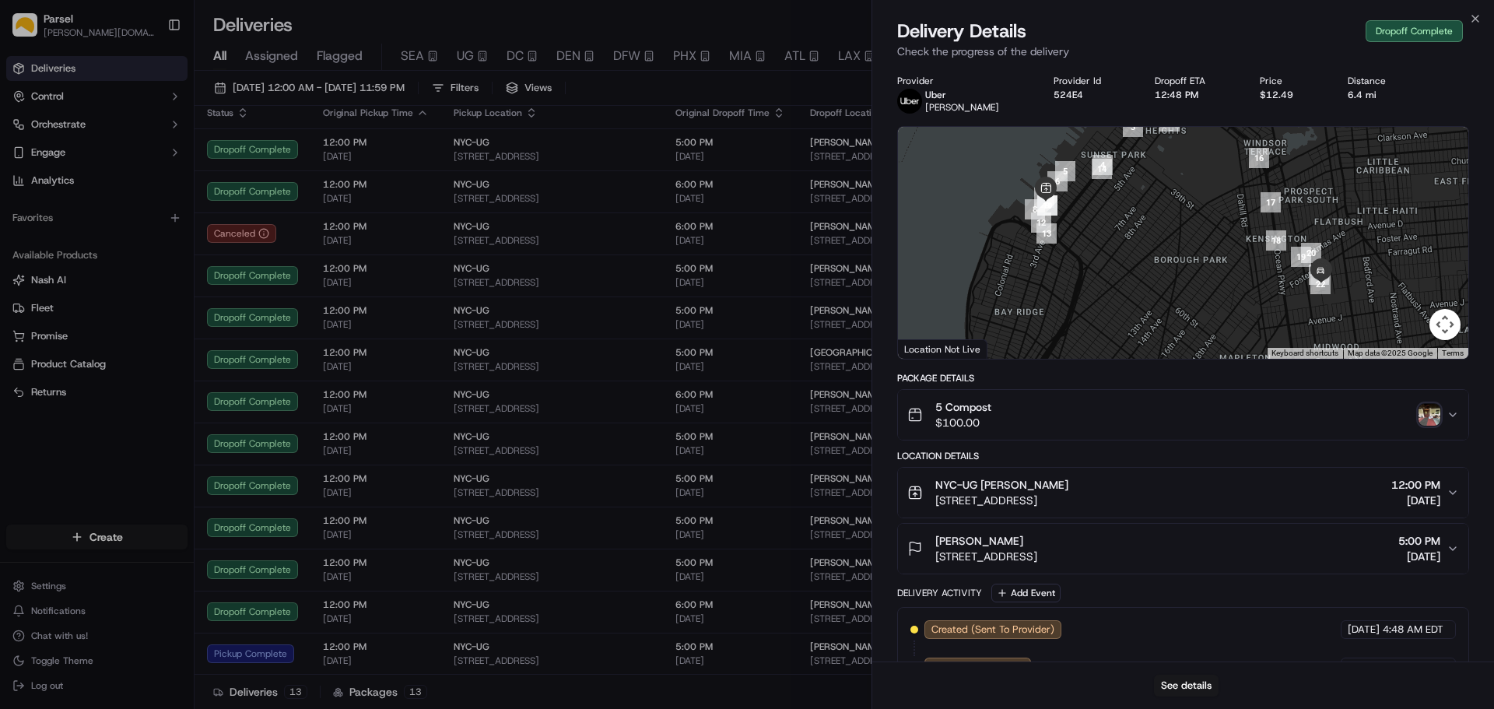
scroll to position [78, 0]
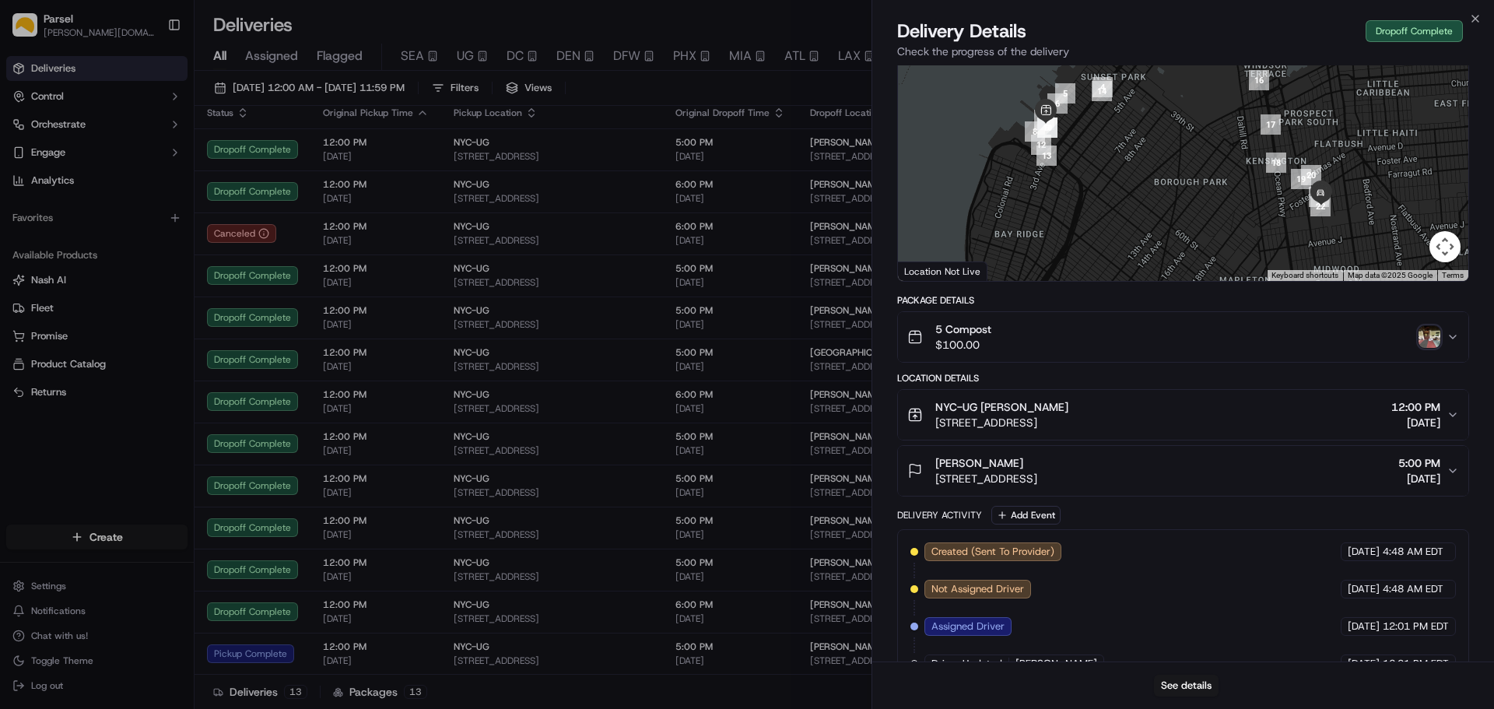
click at [1455, 413] on icon "button" at bounding box center [1452, 414] width 12 height 12
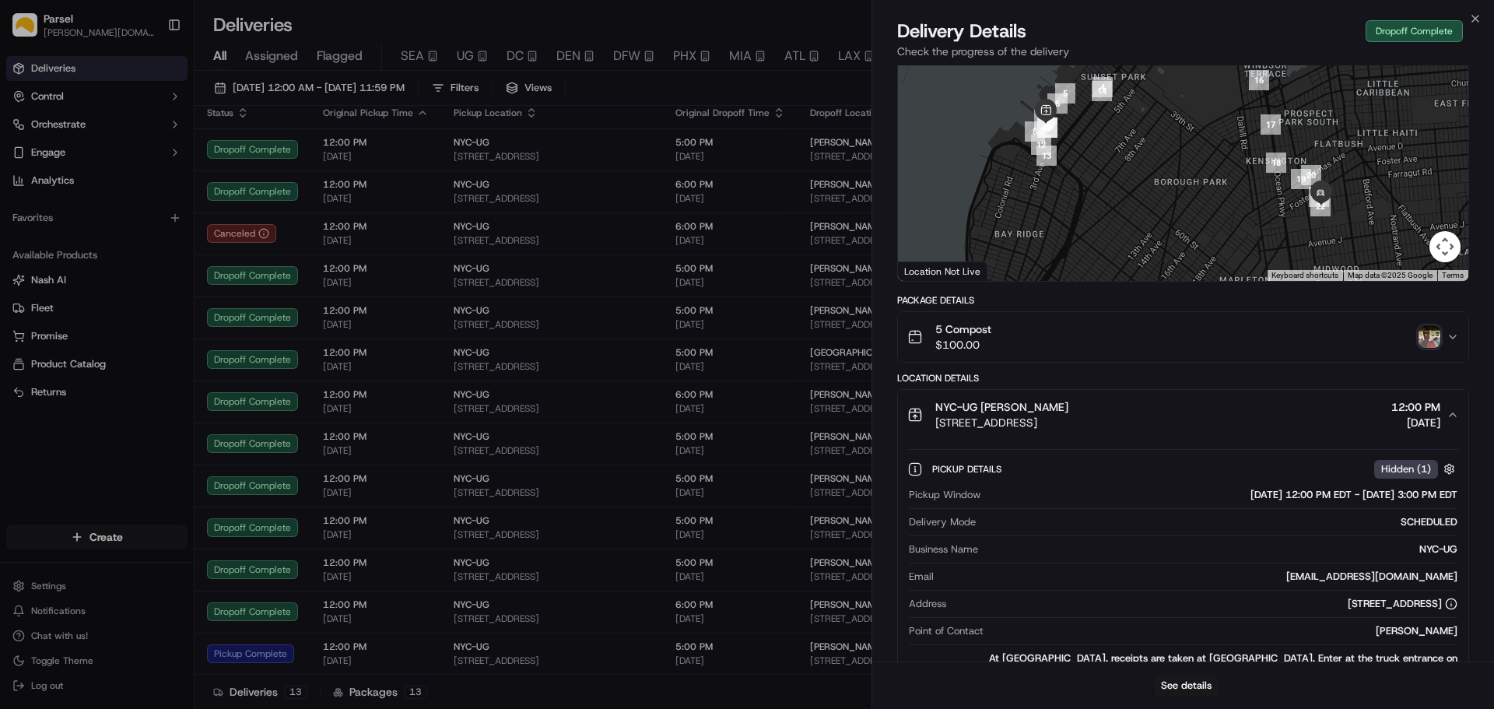
drag, startPoint x: 1163, startPoint y: 422, endPoint x: 934, endPoint y: 422, distance: 229.5
click at [934, 422] on div "NYC-UG [PERSON_NAME] [STREET_ADDRESS] 12:00 PM [DATE]" at bounding box center [1176, 414] width 539 height 31
copy span "[STREET_ADDRESS]"
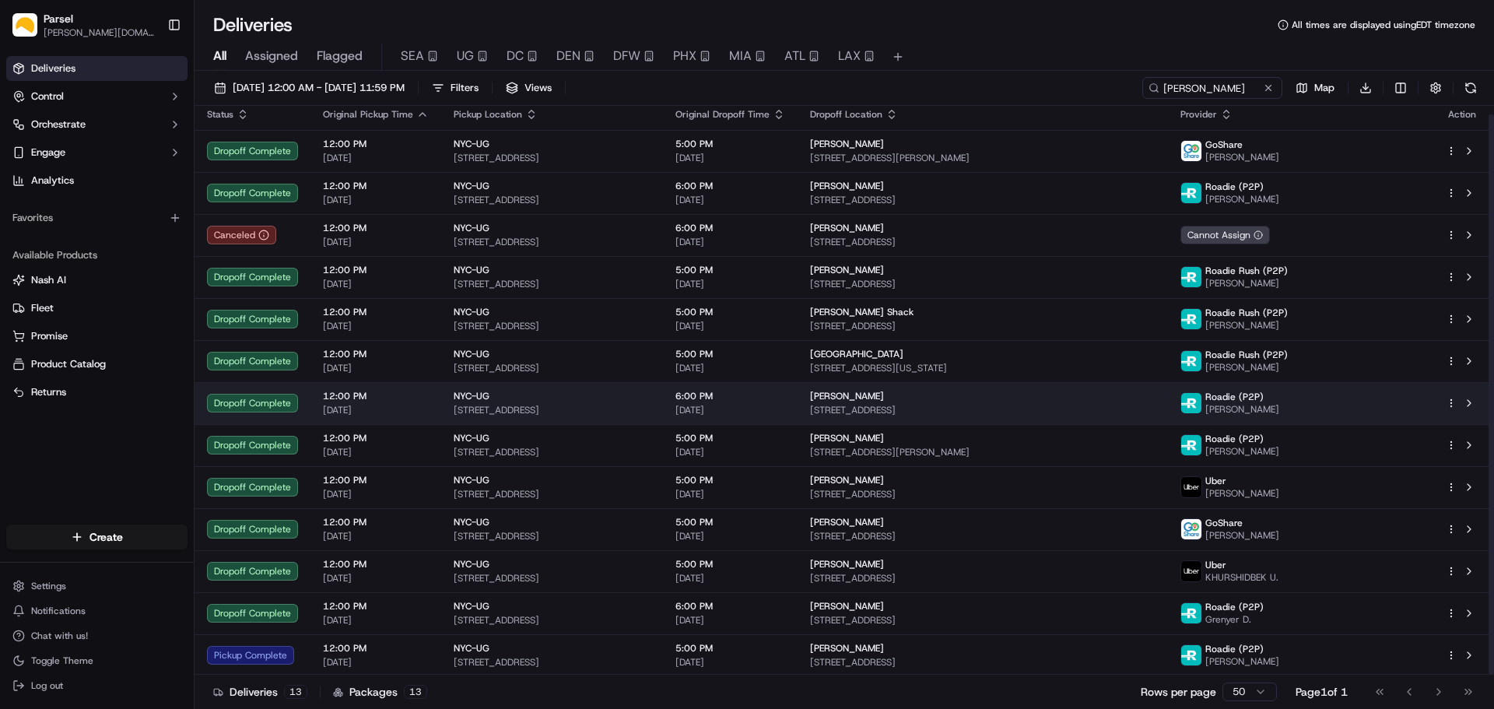
scroll to position [9, 0]
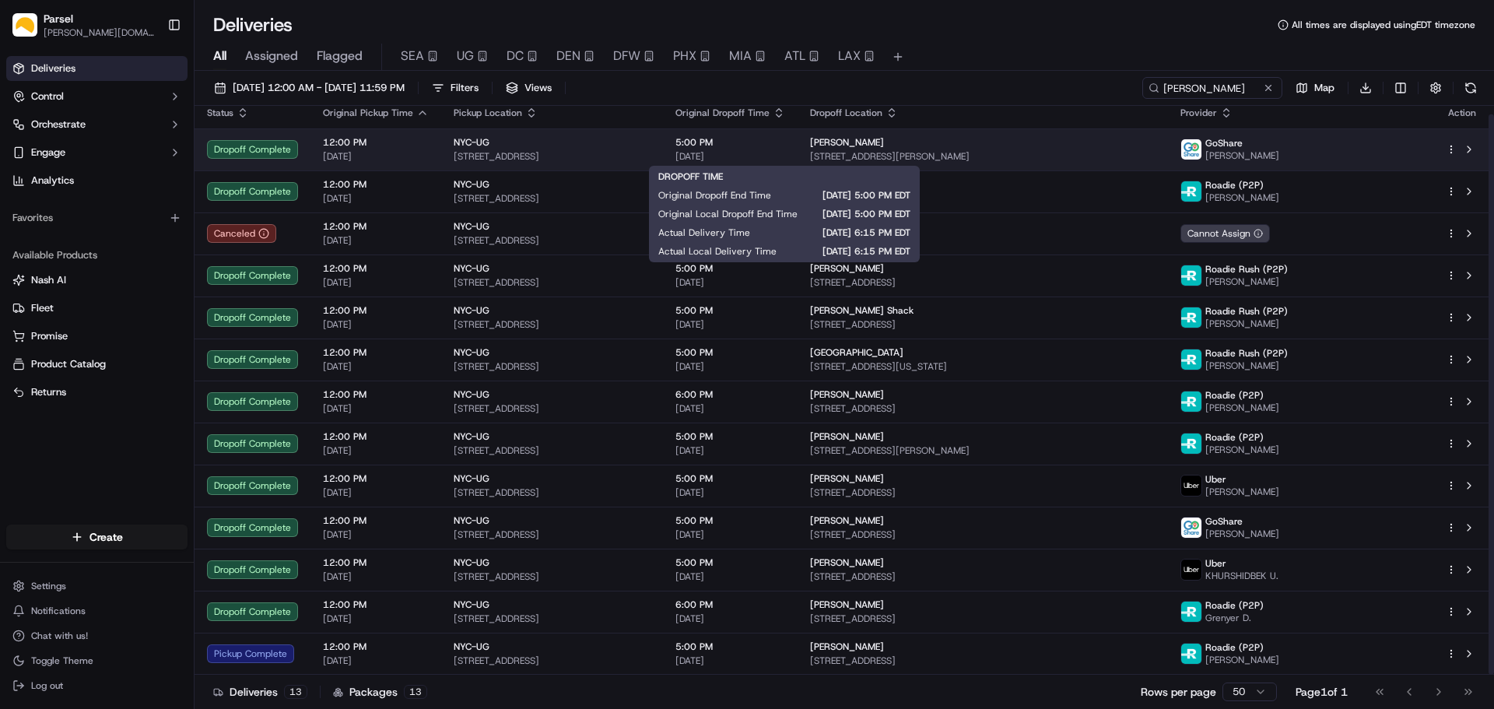
click at [785, 150] on span "[DATE]" at bounding box center [730, 156] width 110 height 12
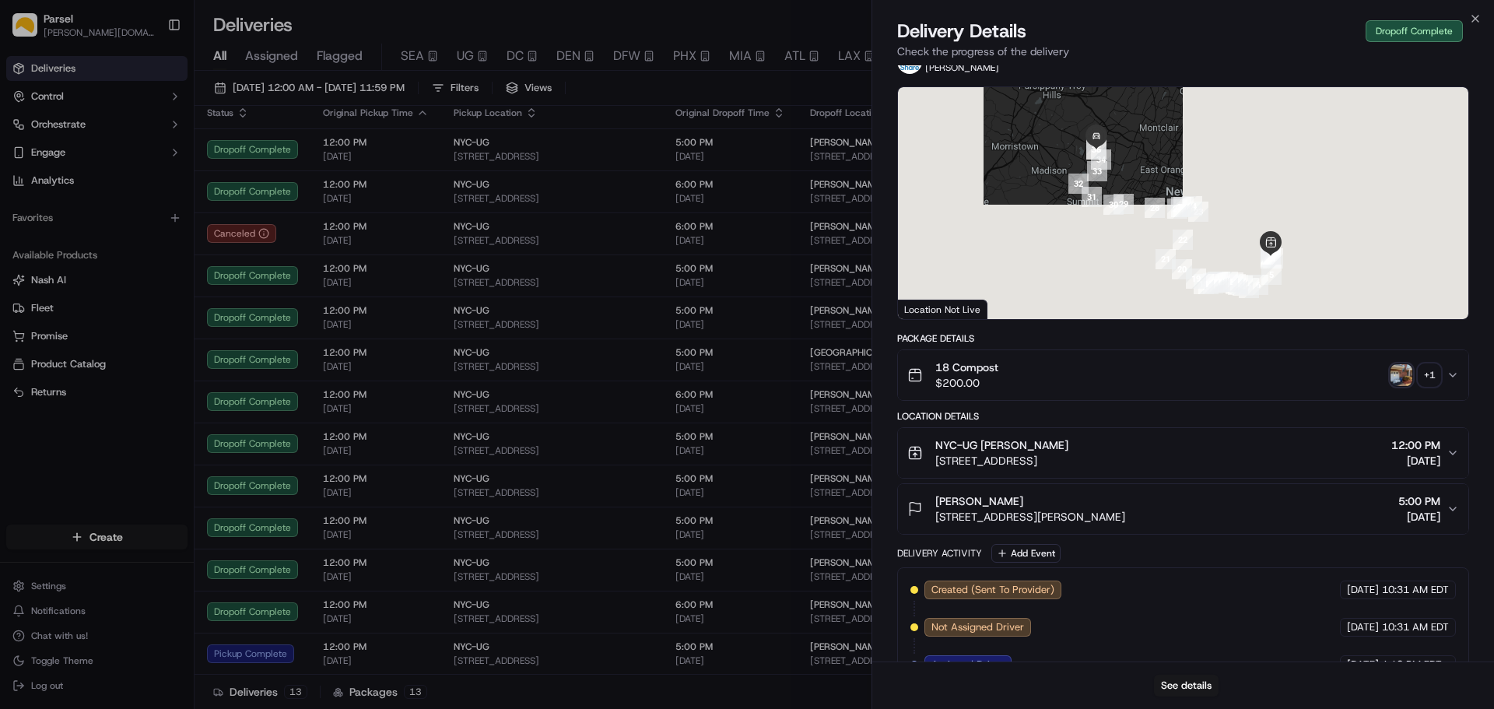
scroll to position [156, 0]
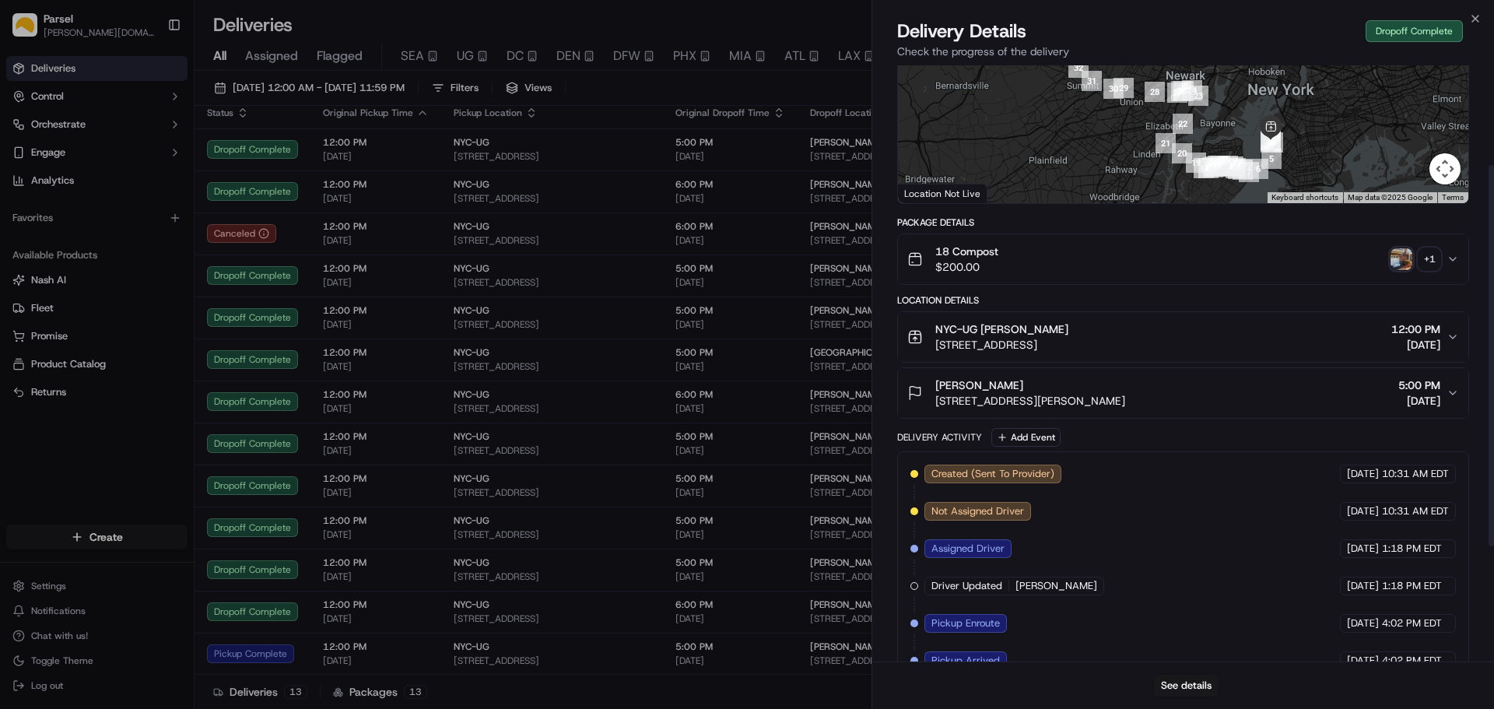
click at [1456, 332] on icon "button" at bounding box center [1452, 337] width 12 height 12
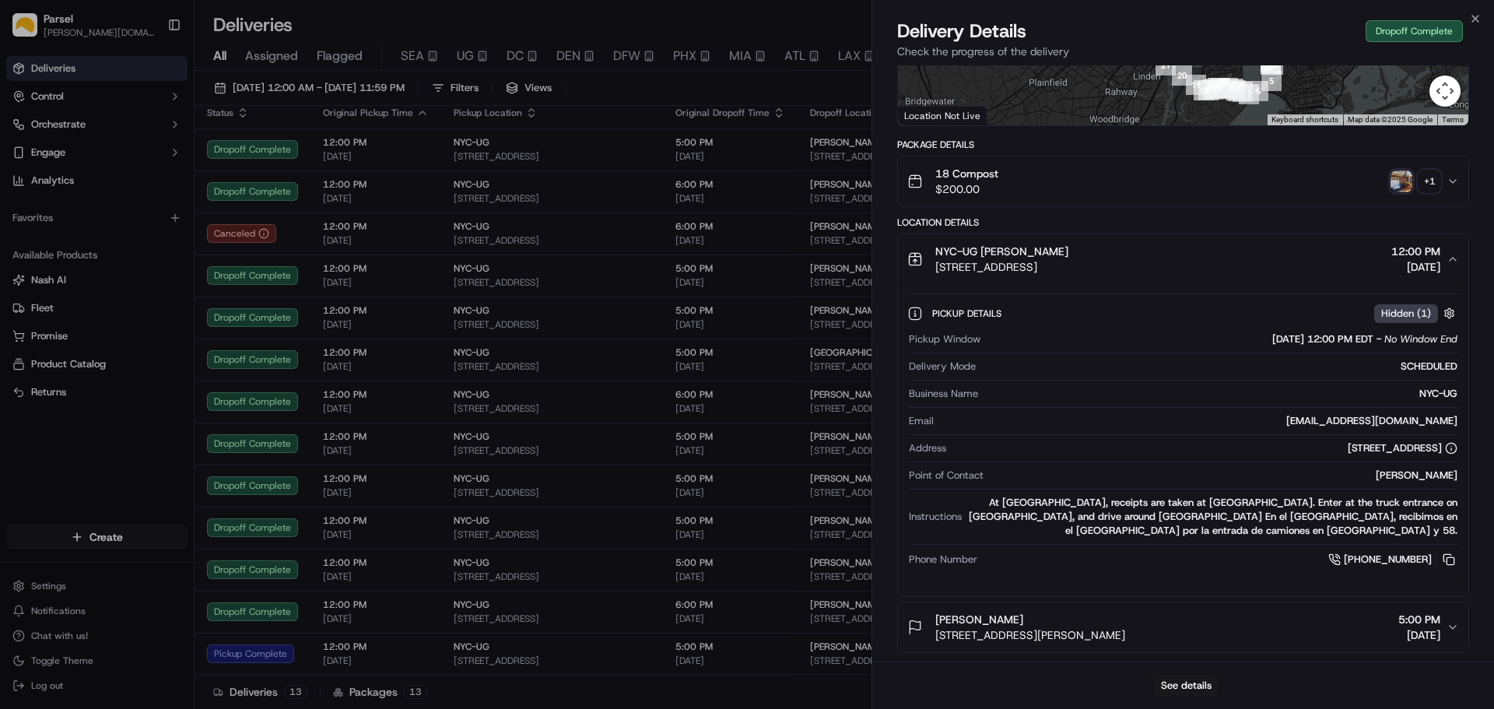
scroll to position [389, 0]
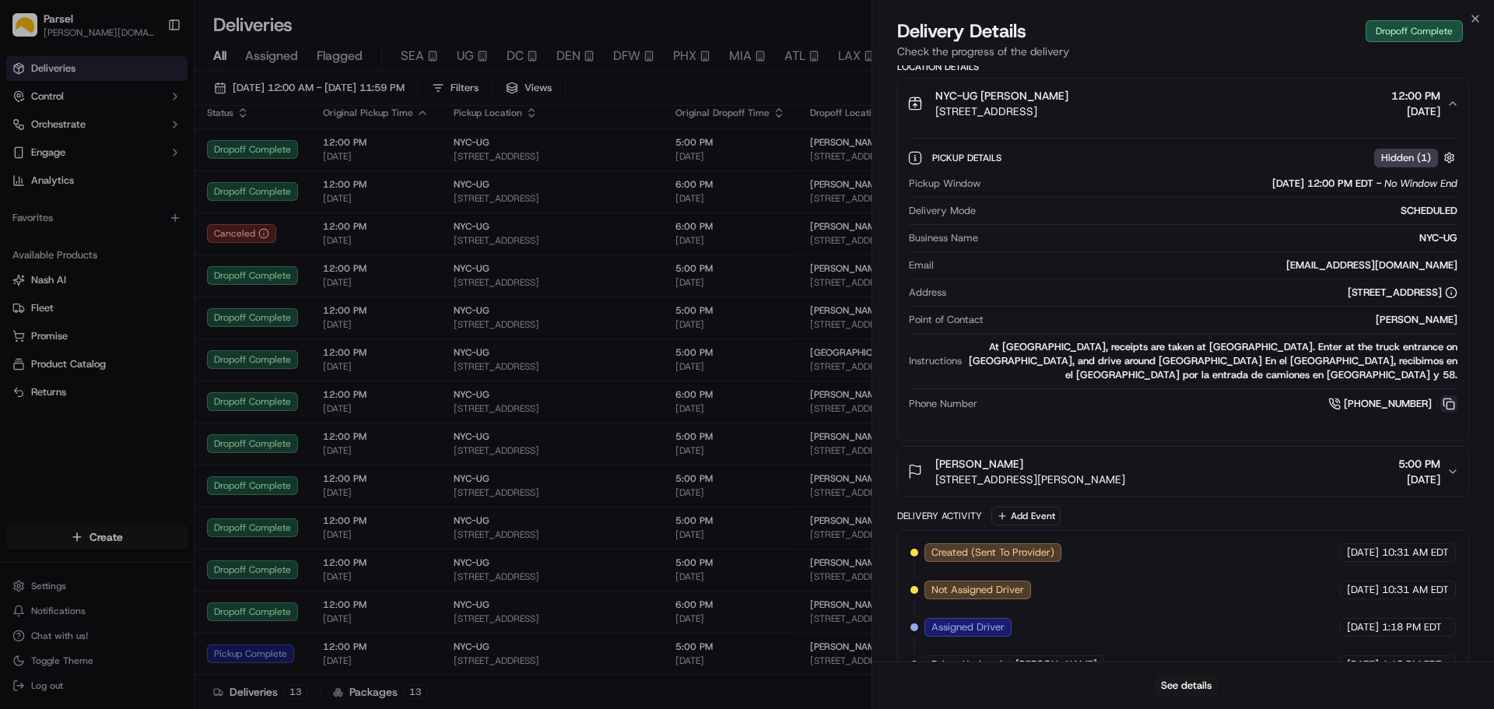
click at [1446, 401] on button at bounding box center [1448, 403] width 17 height 17
